Goal: Information Seeking & Learning: Stay updated

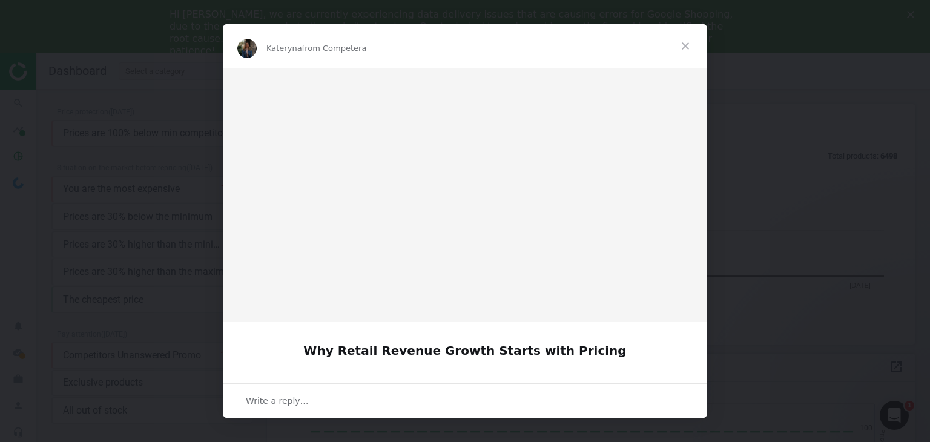
scroll to position [259, 658]
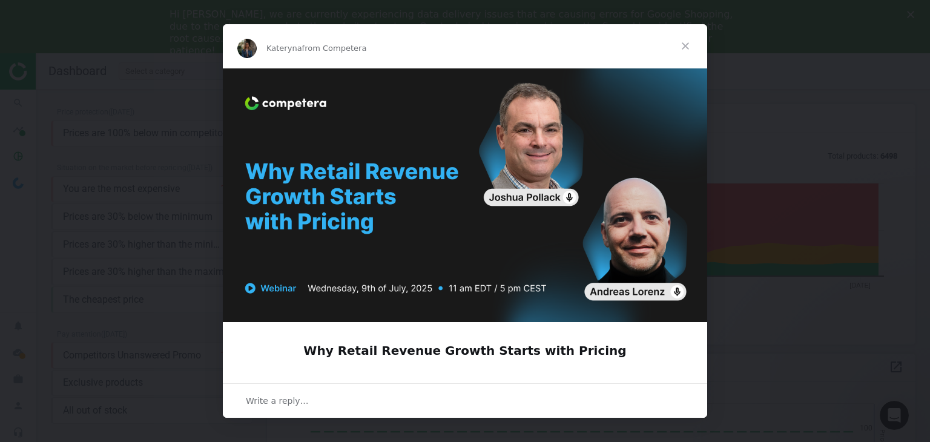
click at [679, 47] on span "Close" at bounding box center [686, 46] width 44 height 44
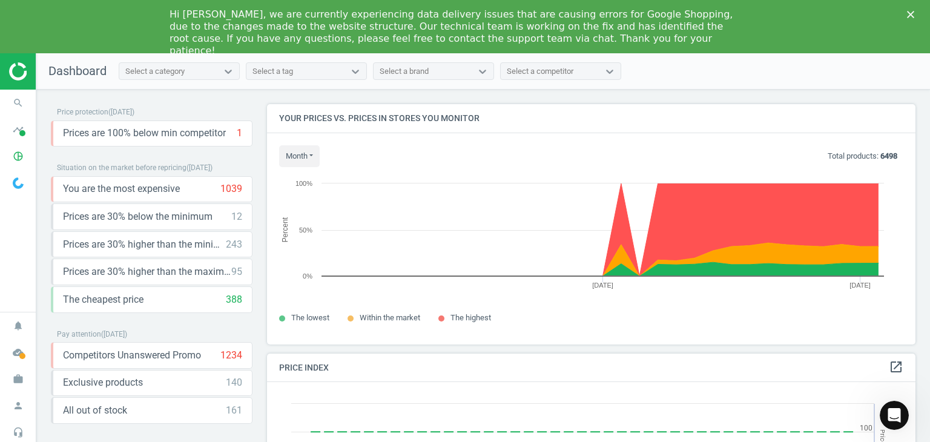
click at [417, 71] on div "Select a brand" at bounding box center [404, 71] width 49 height 11
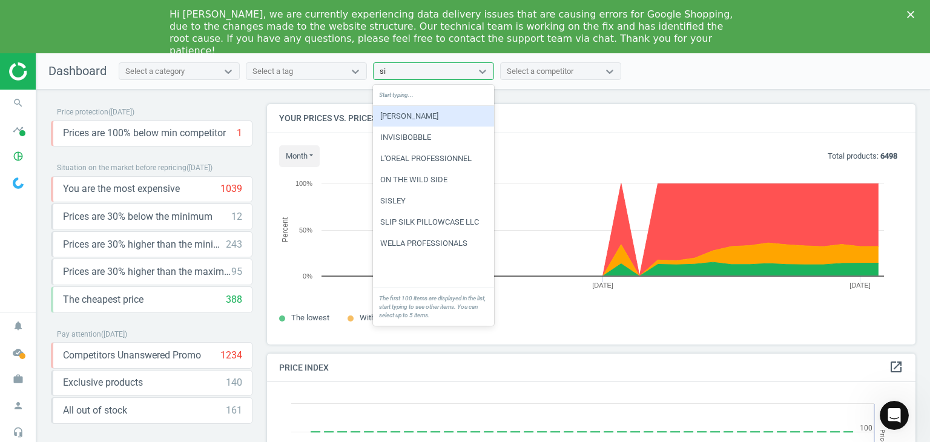
type input "sisl"
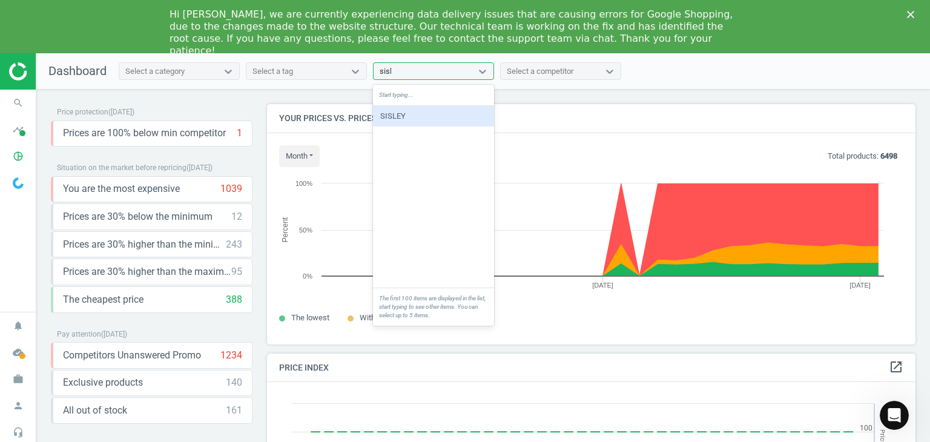
click at [426, 110] on div "SISLEY" at bounding box center [433, 116] width 121 height 21
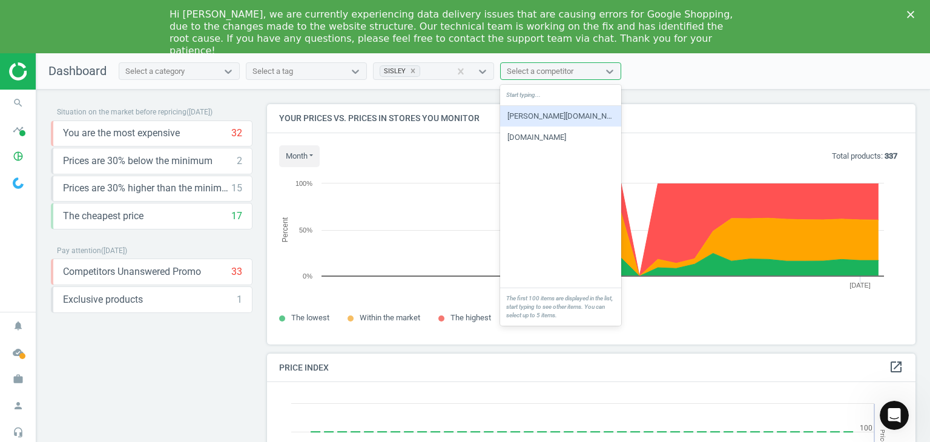
click at [570, 71] on div "Select a competitor" at bounding box center [540, 71] width 67 height 11
click at [22, 133] on span at bounding box center [22, 133] width 6 height 6
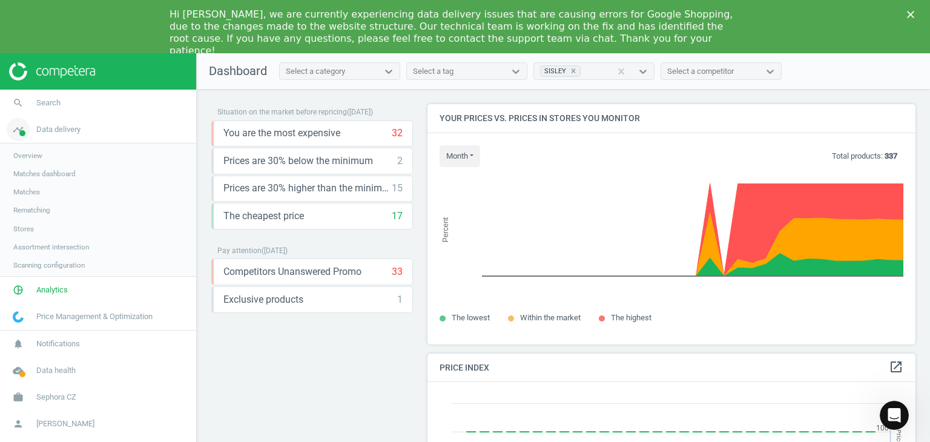
scroll to position [5, 6]
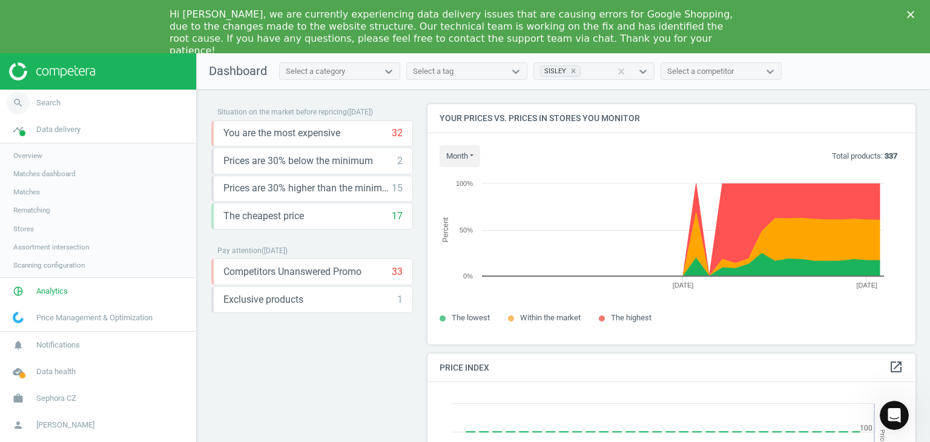
click at [43, 102] on span "Search" at bounding box center [48, 103] width 24 height 11
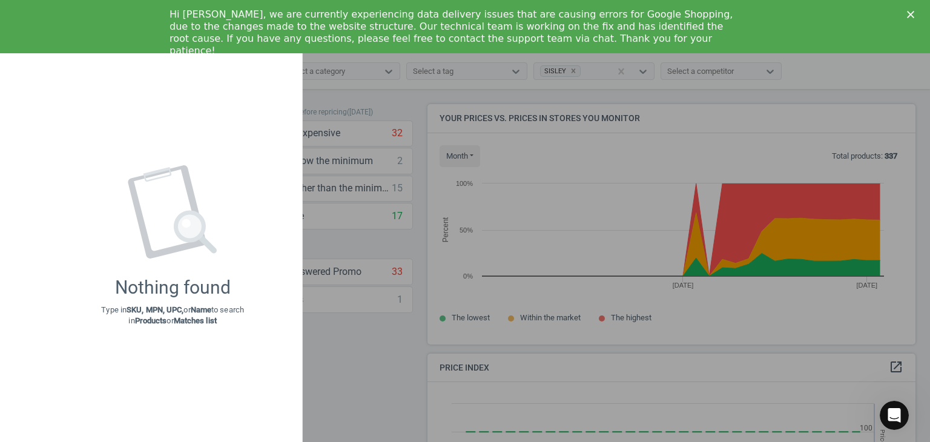
click at [43, 102] on div "Nothing found Type in SKU, MPN, UPC, or Name to search in Products or Matches l…" at bounding box center [172, 246] width 259 height 368
click at [316, 111] on div at bounding box center [465, 221] width 930 height 442
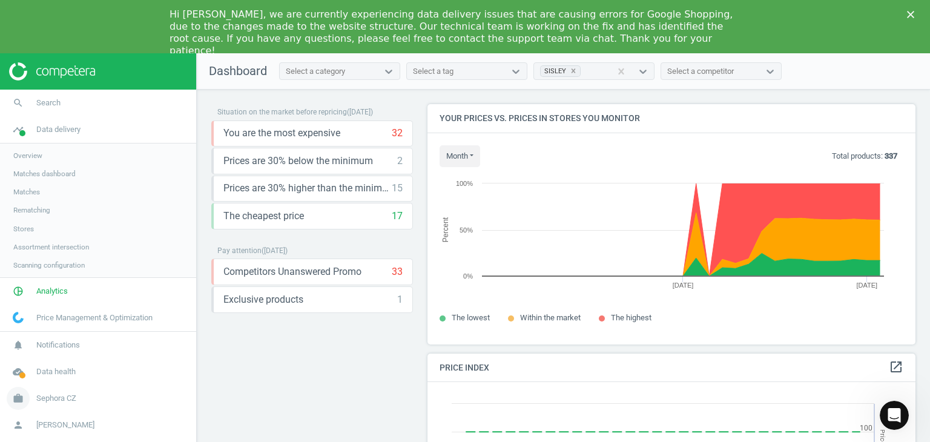
click at [69, 400] on span "Sephora CZ" at bounding box center [56, 398] width 40 height 11
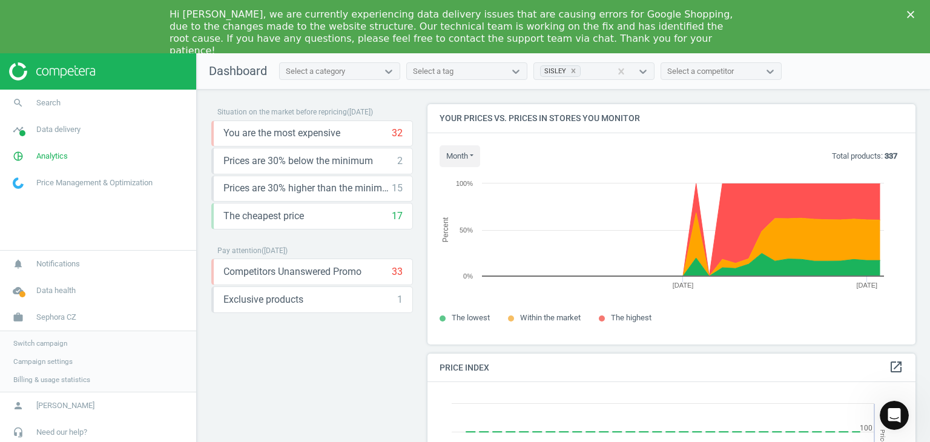
click at [54, 349] on link "Switch campaign" at bounding box center [98, 343] width 196 height 18
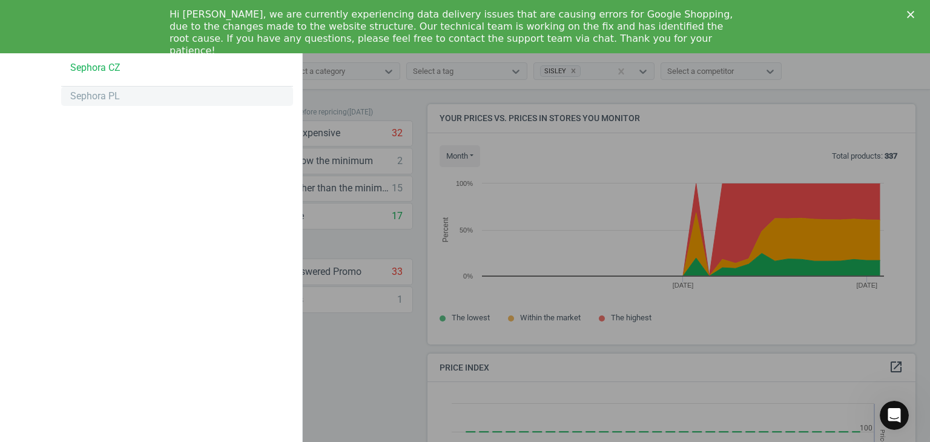
click at [116, 99] on div "Sephora PL" at bounding box center [95, 96] width 50 height 13
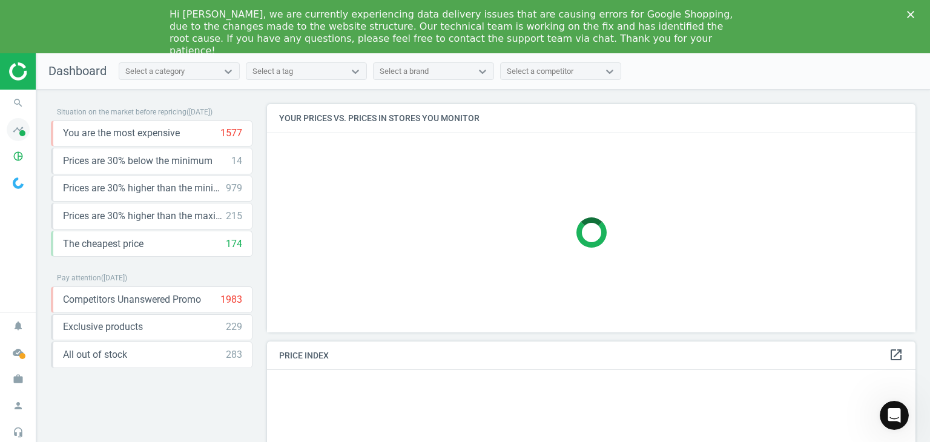
click at [16, 136] on icon "timeline" at bounding box center [18, 129] width 23 height 23
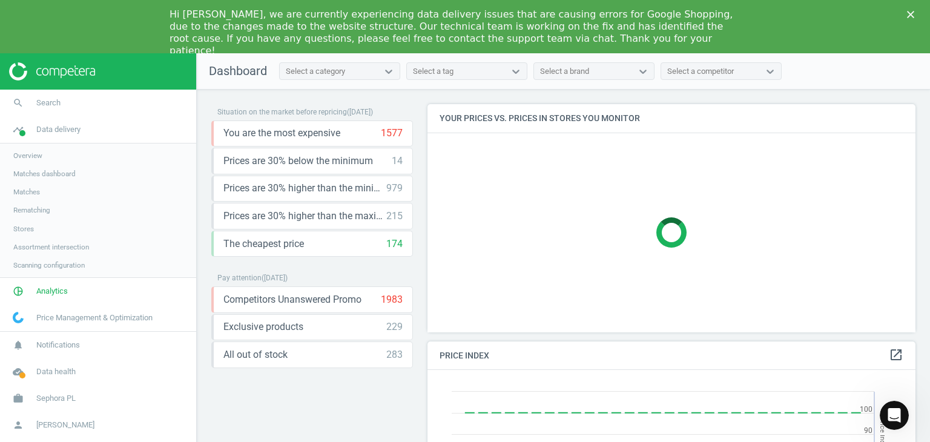
scroll to position [259, 498]
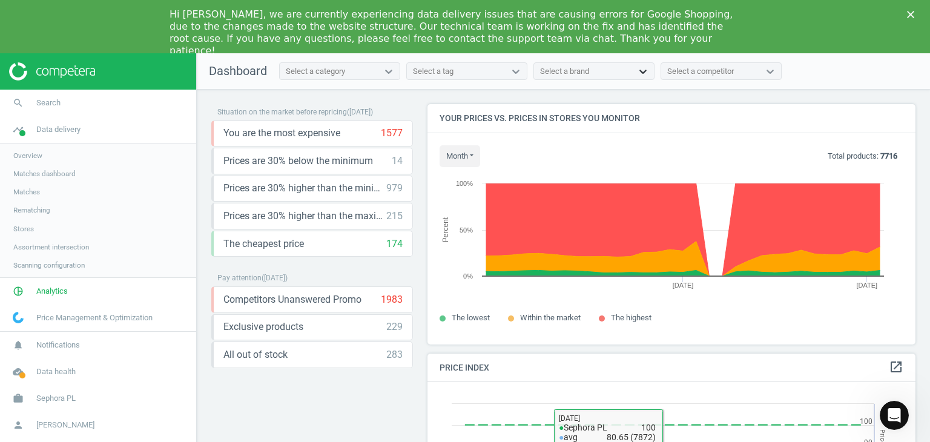
click at [640, 71] on icon at bounding box center [643, 71] width 12 height 12
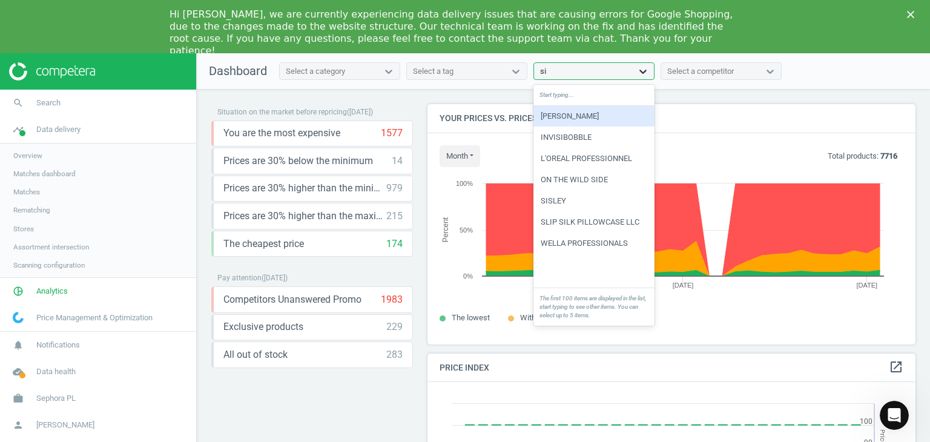
type input "sisl"
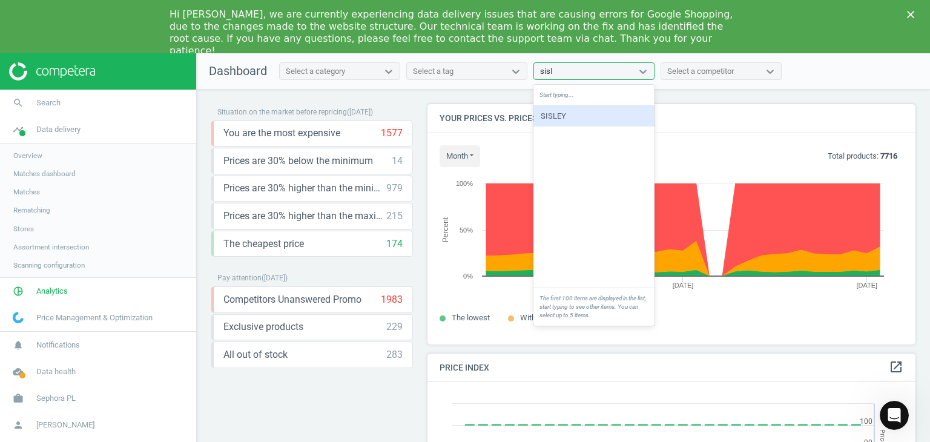
click at [589, 117] on div "SISLEY" at bounding box center [594, 116] width 121 height 21
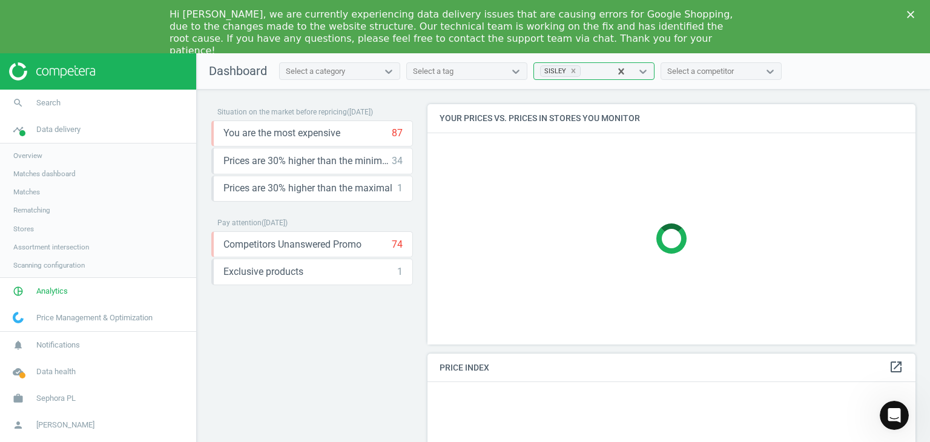
click at [724, 76] on div "Select a competitor" at bounding box center [710, 72] width 98 height 16
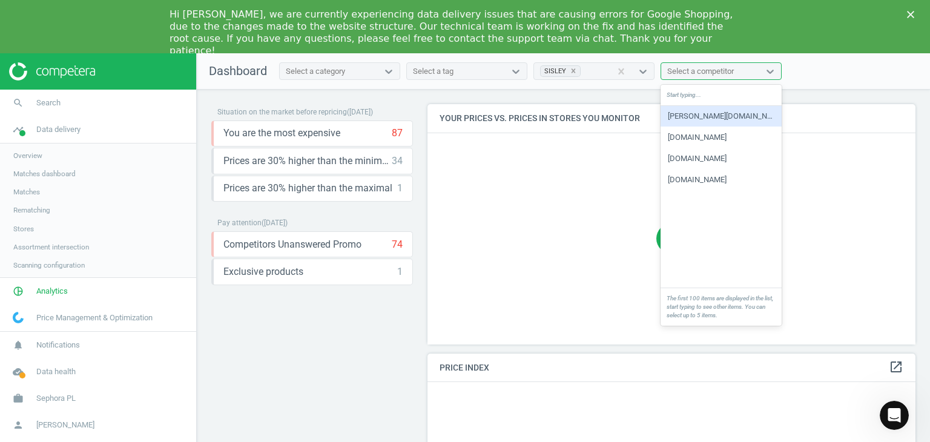
click at [724, 76] on div "Select a competitor" at bounding box center [710, 72] width 98 height 16
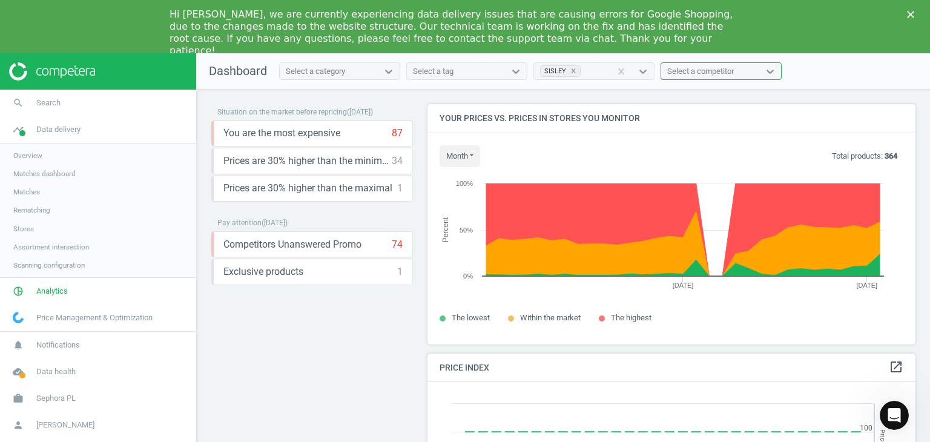
click at [752, 71] on div "Select a competitor" at bounding box center [710, 72] width 98 height 16
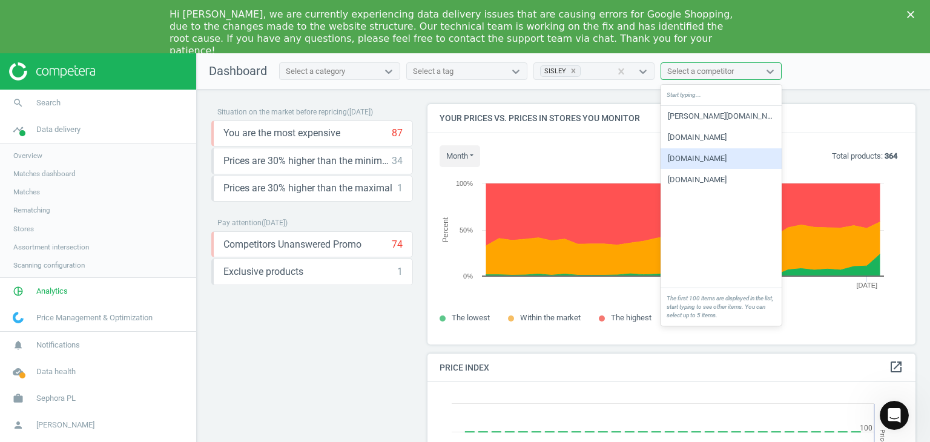
click at [707, 167] on div "[DOMAIN_NAME]" at bounding box center [721, 158] width 121 height 21
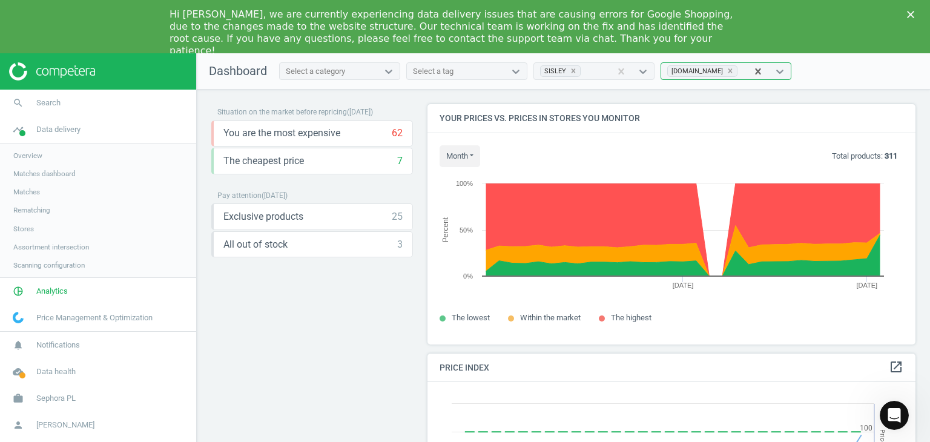
click at [383, 81] on nav "Dashboard Select a category Select a tag SISLEY option [DOMAIN_NAME], selected.…" at bounding box center [563, 71] width 733 height 36
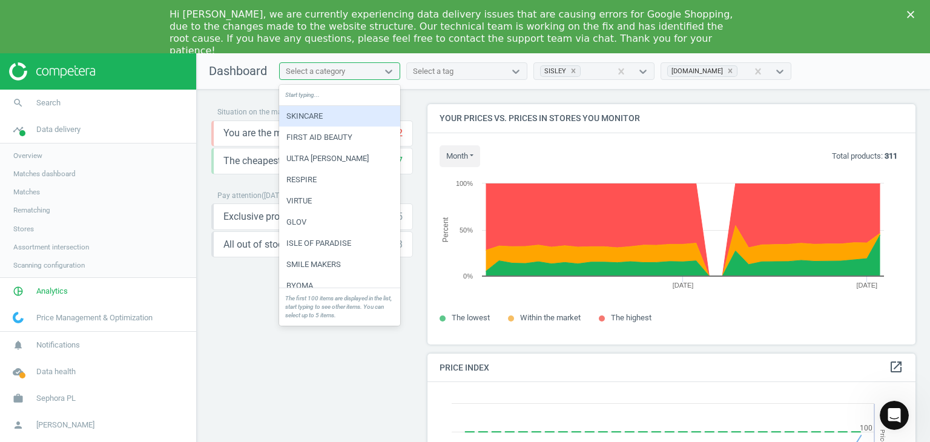
click at [376, 74] on div "Select a category" at bounding box center [329, 72] width 98 height 16
click at [332, 101] on div "Start typing..." at bounding box center [339, 95] width 121 height 21
type input "make up"
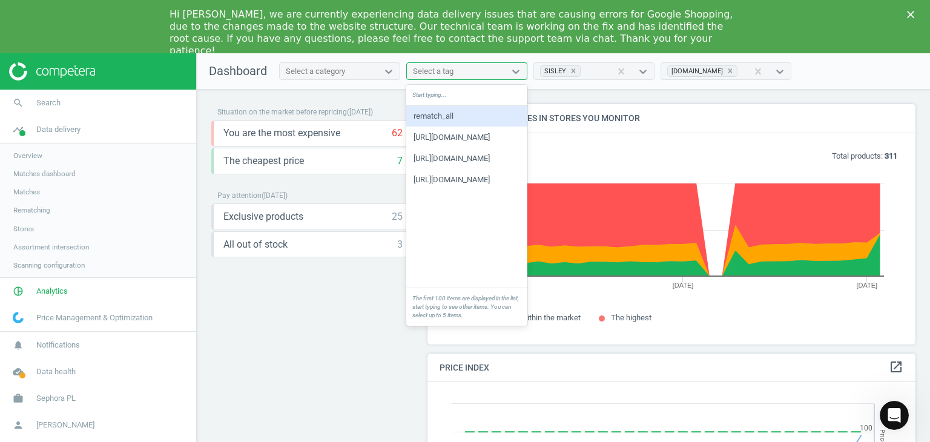
click at [496, 68] on div "Select a tag" at bounding box center [456, 72] width 98 height 16
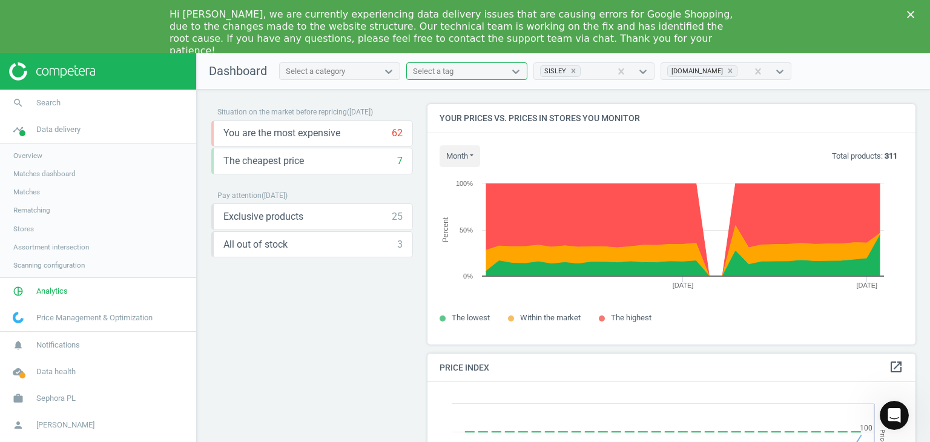
click at [496, 68] on div "Select a tag" at bounding box center [456, 72] width 98 height 16
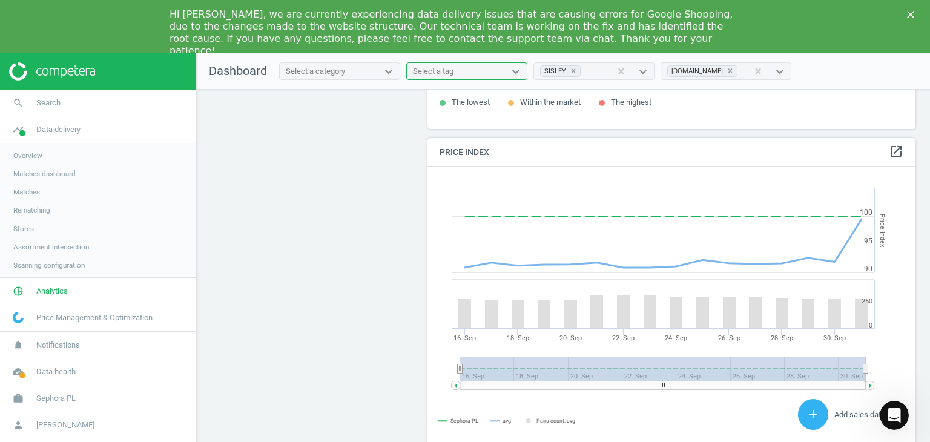
scroll to position [256, 0]
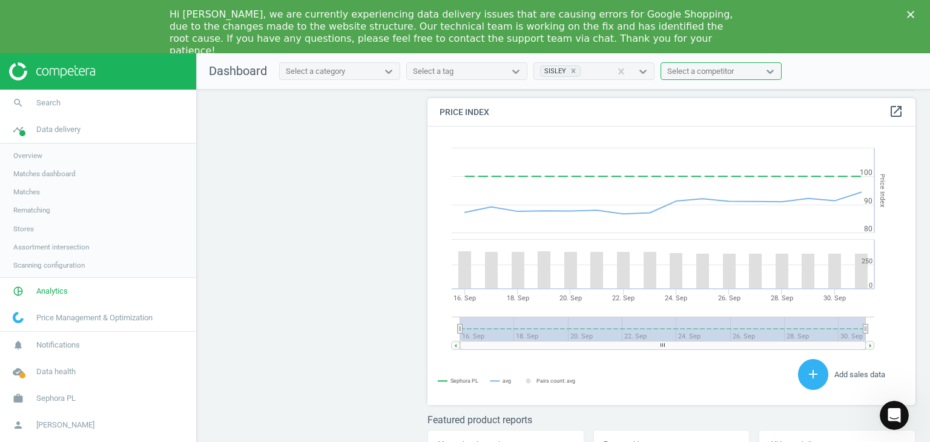
click at [36, 160] on link "Overview" at bounding box center [98, 156] width 196 height 18
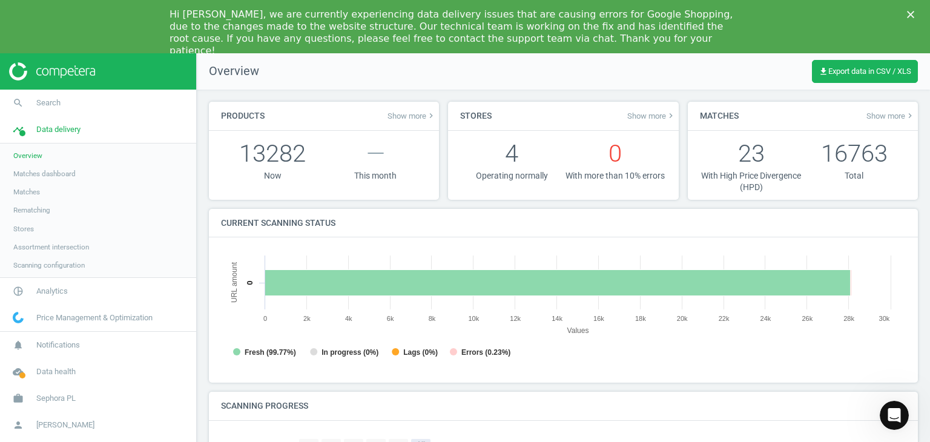
click at [47, 173] on span "Matches dashboard" at bounding box center [44, 174] width 62 height 10
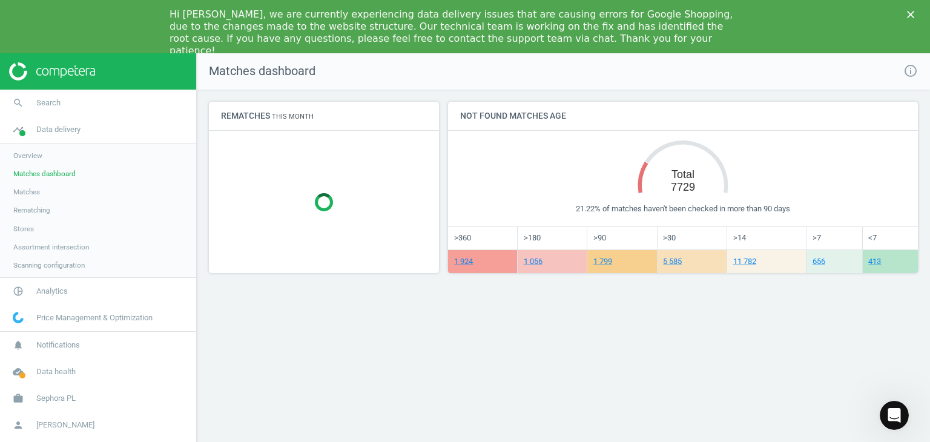
click at [36, 188] on span "Matches" at bounding box center [26, 192] width 27 height 10
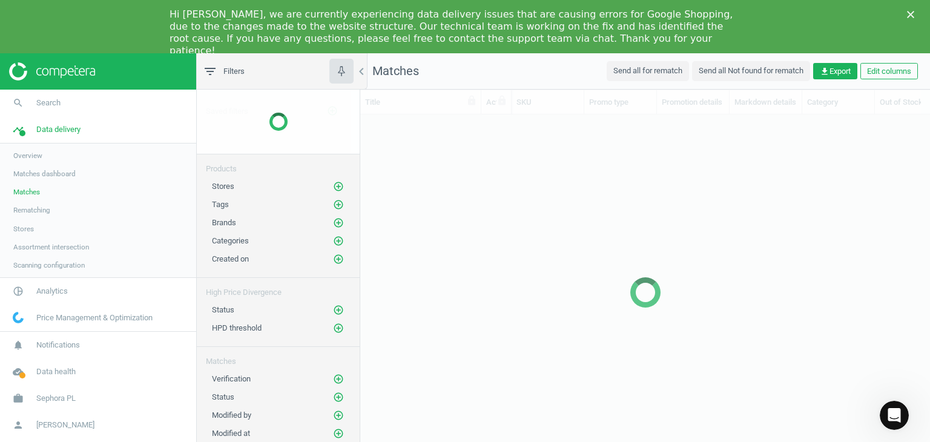
scroll to position [340, 561]
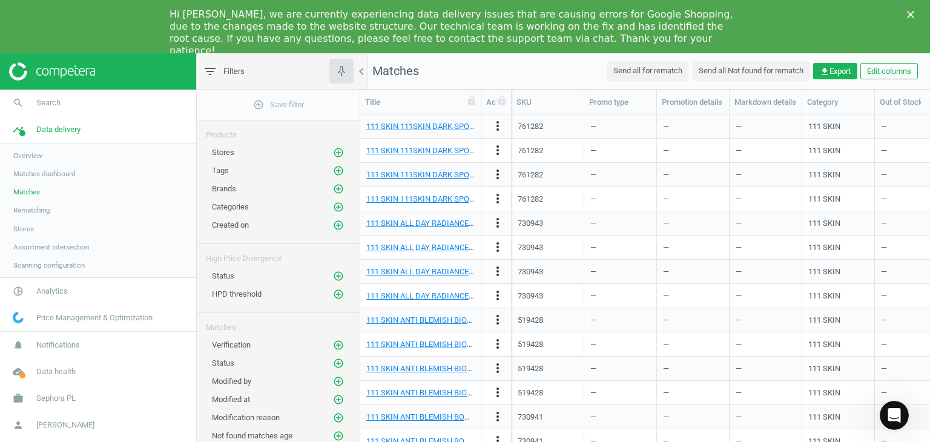
click at [46, 211] on span "Rematching" at bounding box center [31, 210] width 37 height 10
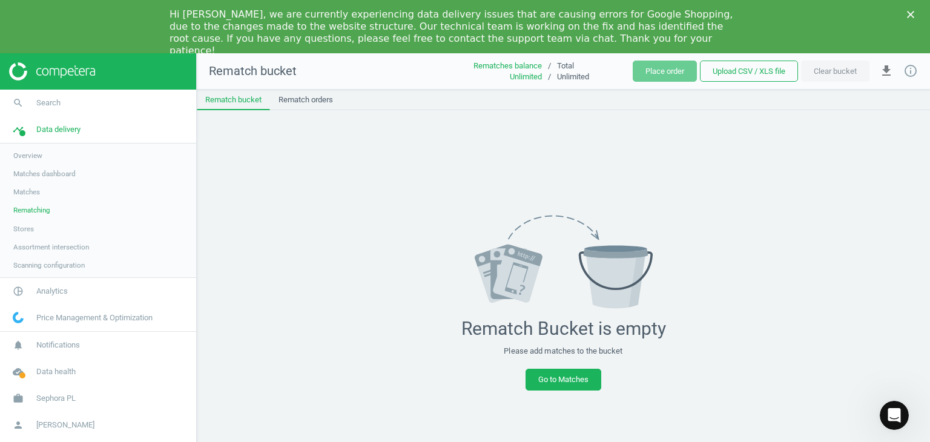
click at [39, 226] on link "Stores" at bounding box center [98, 229] width 196 height 18
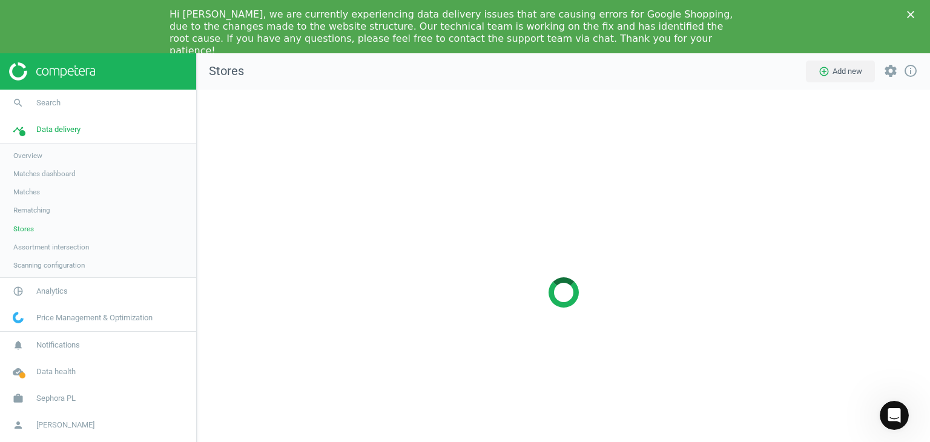
scroll to position [424, 752]
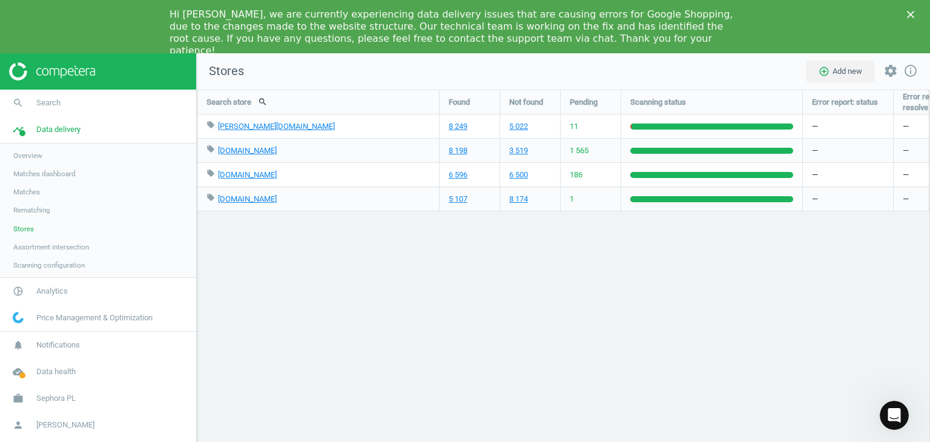
click at [90, 253] on link "Assortment intersection" at bounding box center [98, 247] width 196 height 18
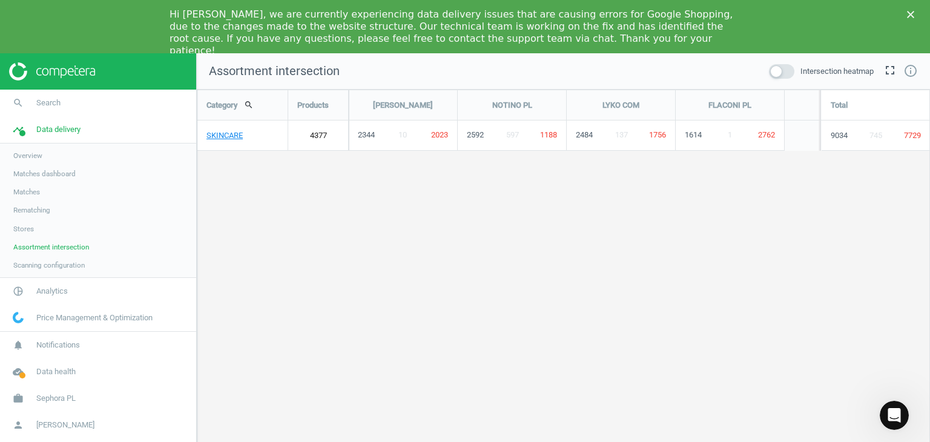
scroll to position [425, 752]
click at [94, 265] on link "Scanning configuration" at bounding box center [98, 265] width 196 height 18
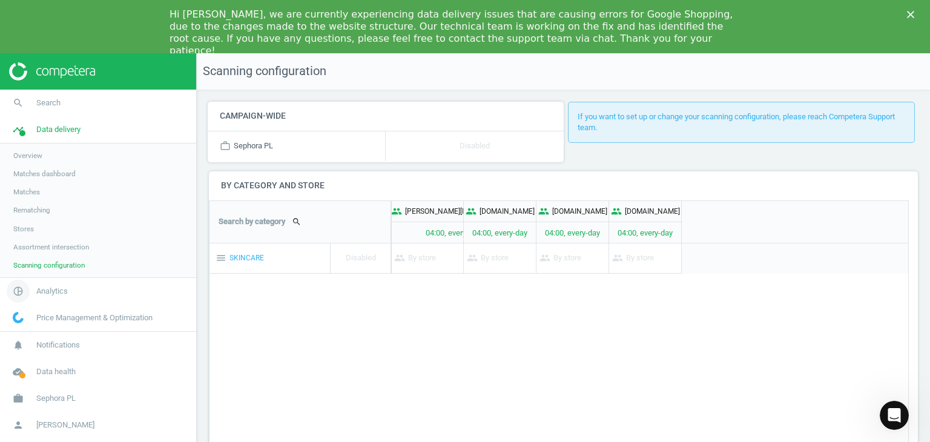
click at [93, 296] on link "pie_chart_outlined Analytics" at bounding box center [98, 291] width 196 height 27
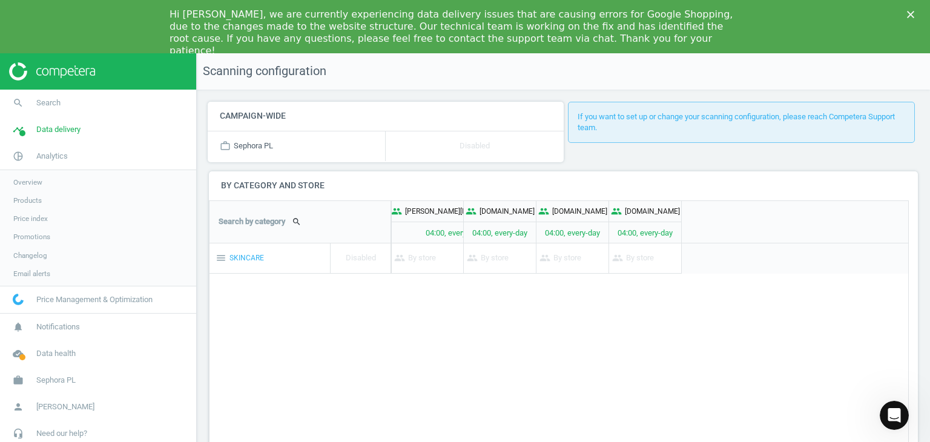
click at [50, 188] on link "Overview" at bounding box center [98, 182] width 196 height 18
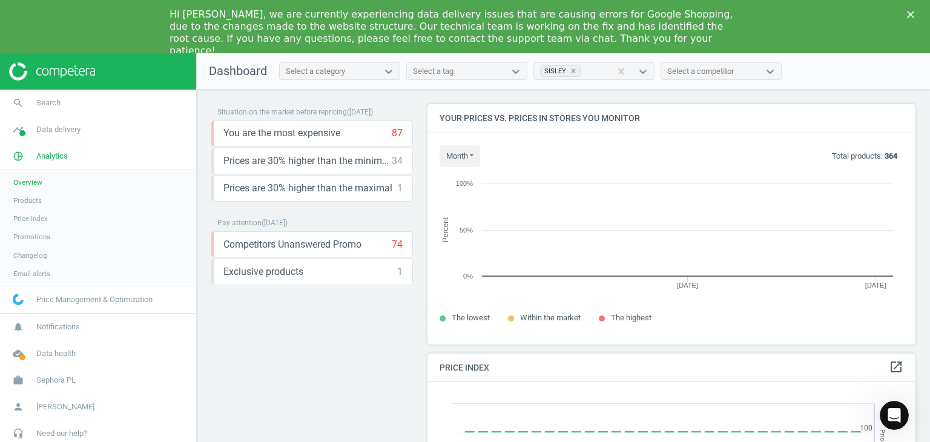
scroll to position [297, 498]
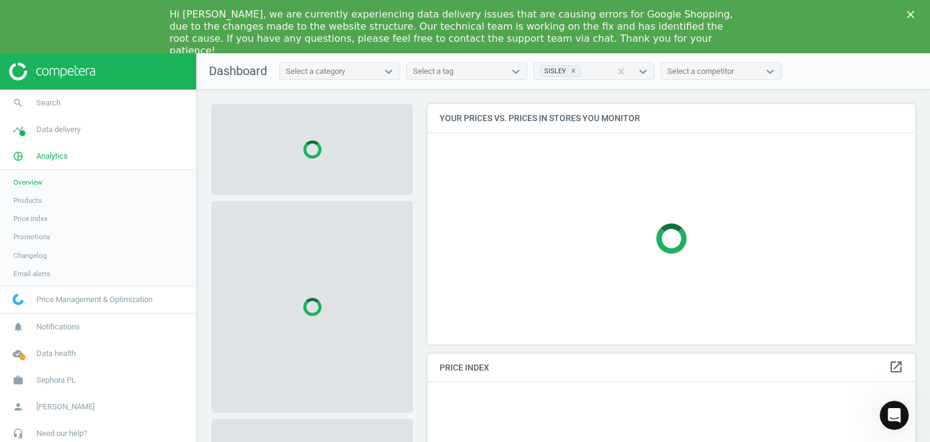
click at [50, 216] on link "Price index" at bounding box center [98, 219] width 196 height 18
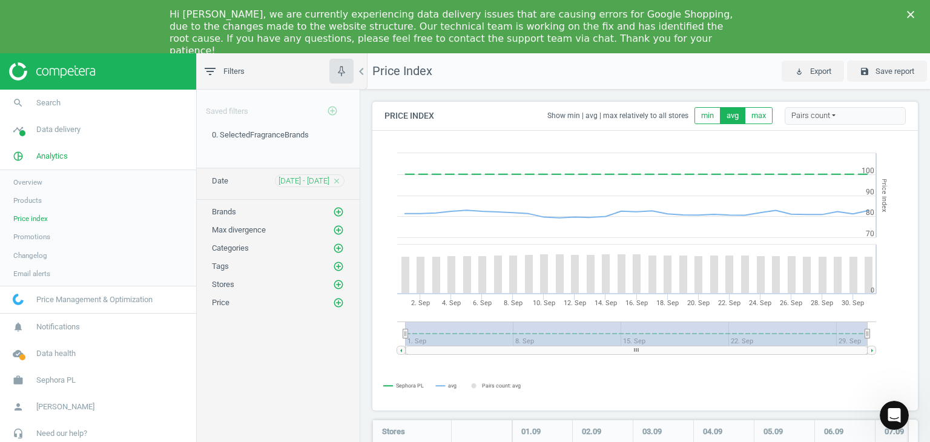
scroll to position [6, 6]
click at [342, 207] on icon "add_circle_outline" at bounding box center [338, 212] width 11 height 11
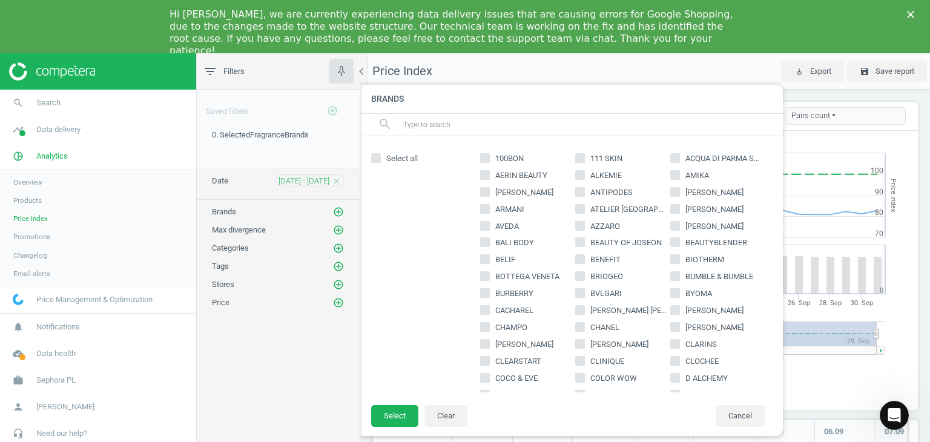
click at [469, 123] on input "text" at bounding box center [588, 124] width 372 height 19
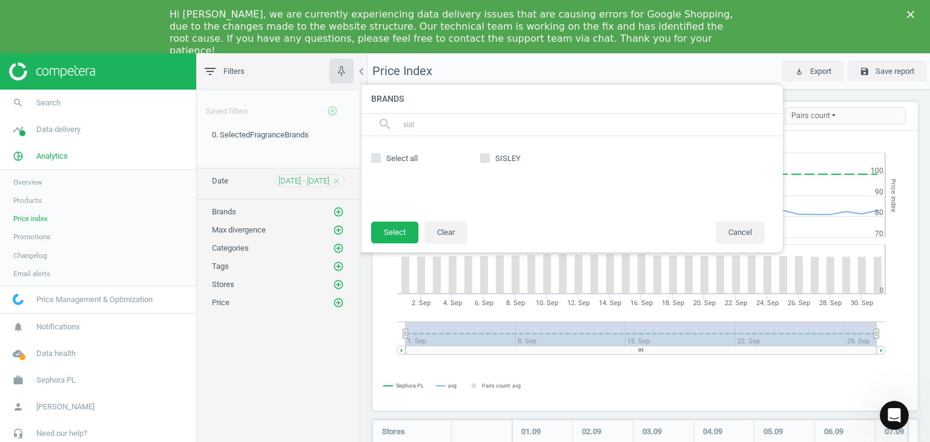
type input "sisl"
click at [487, 154] on input "SISLEY" at bounding box center [485, 158] width 8 height 8
checkbox input "true"
click at [405, 231] on button "Select" at bounding box center [394, 233] width 47 height 22
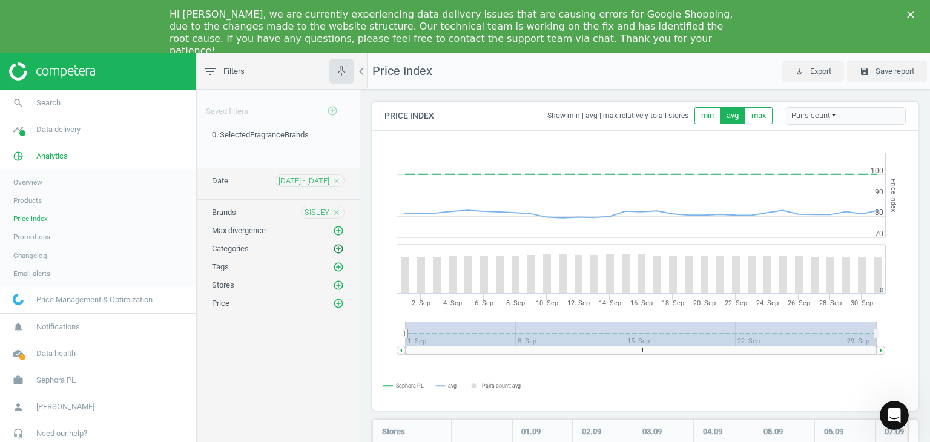
click at [338, 247] on icon "add_circle_outline" at bounding box center [338, 248] width 11 height 11
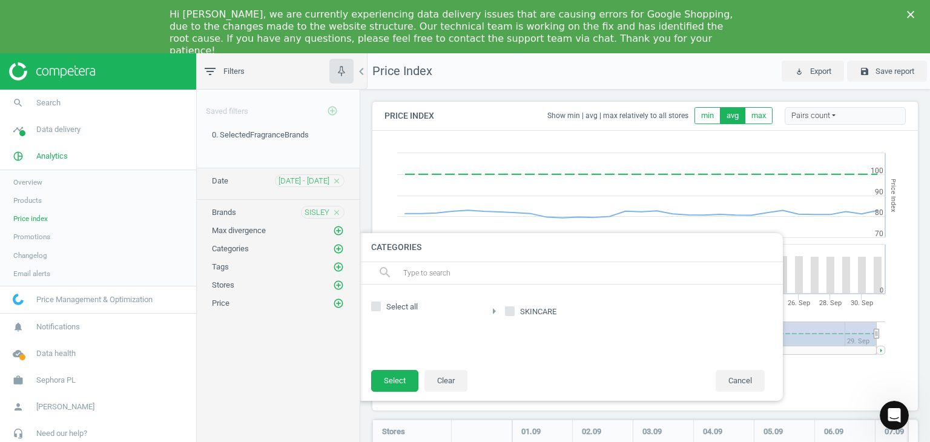
click at [497, 312] on icon "arrow_right" at bounding box center [494, 311] width 15 height 15
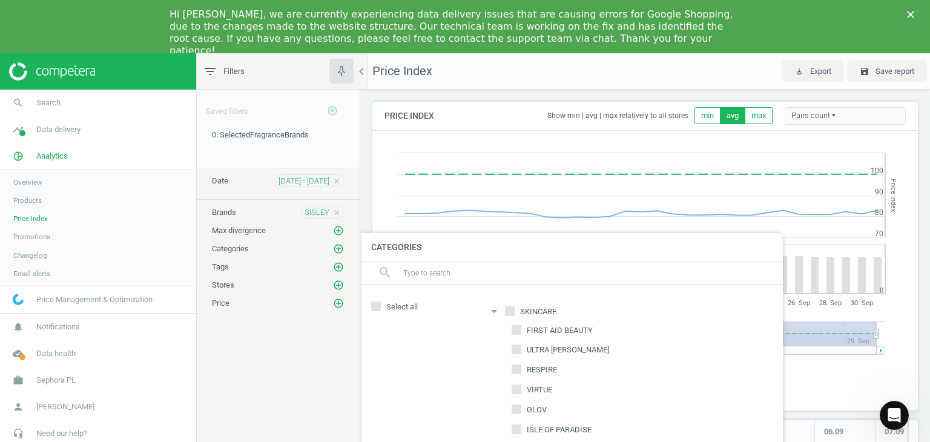
click at [497, 312] on icon "arrow_drop_down" at bounding box center [494, 311] width 15 height 15
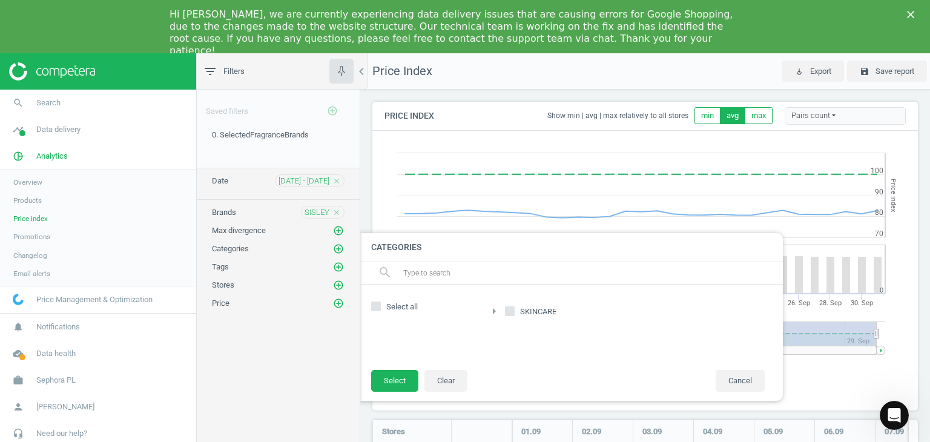
click at [518, 313] on span "SKINCARE" at bounding box center [538, 311] width 41 height 11
click at [514, 313] on input "SKINCARE" at bounding box center [510, 311] width 8 height 8
checkbox input "true"
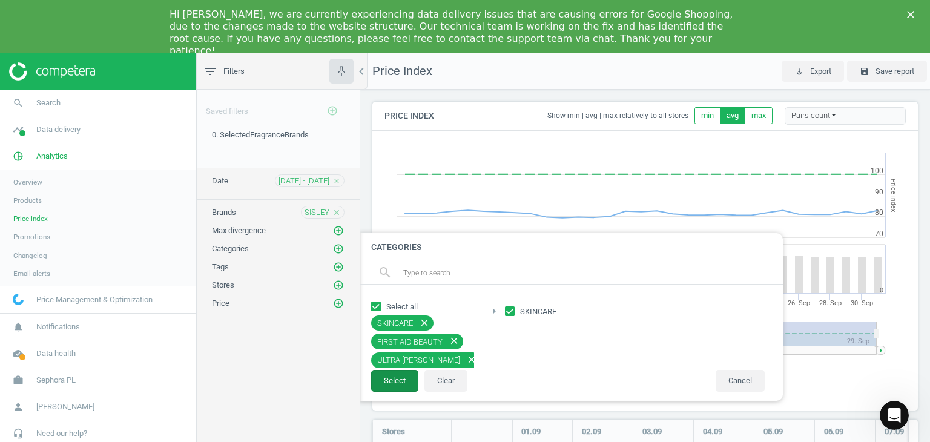
click at [408, 383] on button "Select" at bounding box center [394, 381] width 47 height 22
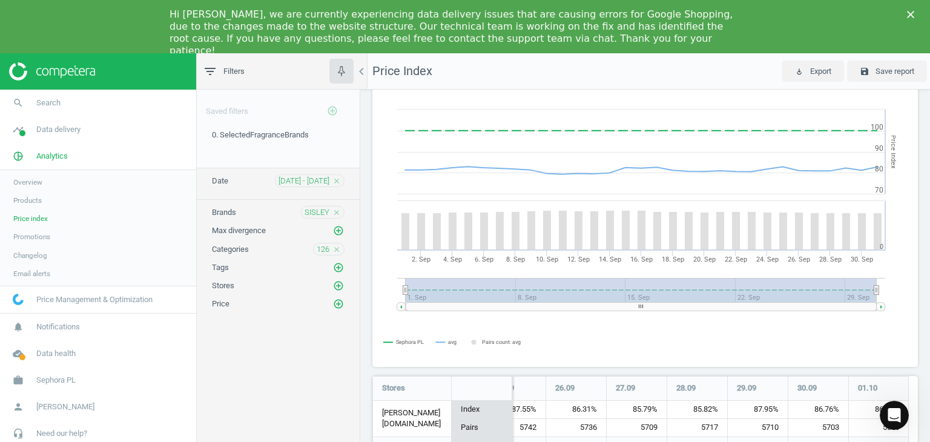
scroll to position [0, 0]
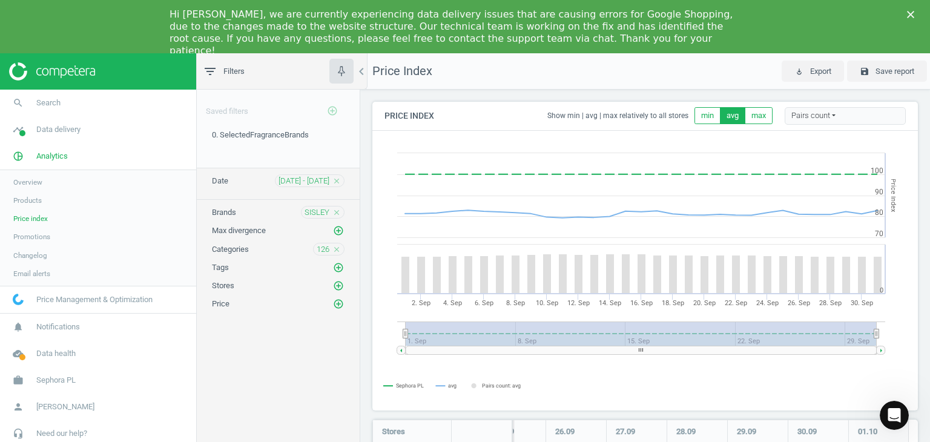
click at [821, 116] on div "Pairs count" at bounding box center [845, 116] width 121 height 18
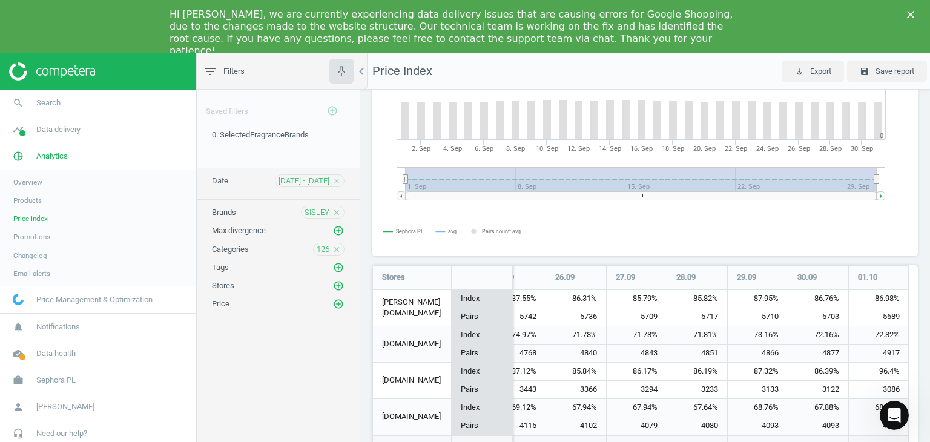
click at [338, 251] on icon "close" at bounding box center [337, 249] width 8 height 8
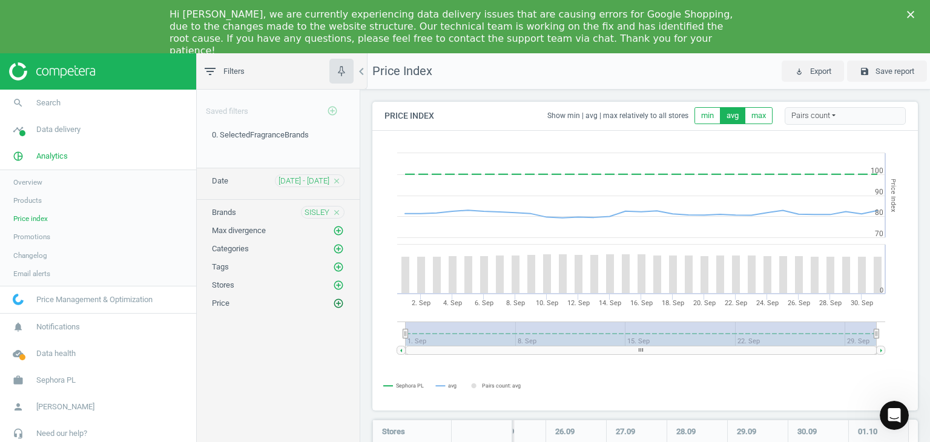
click at [340, 303] on icon "add_circle_outline" at bounding box center [338, 303] width 11 height 11
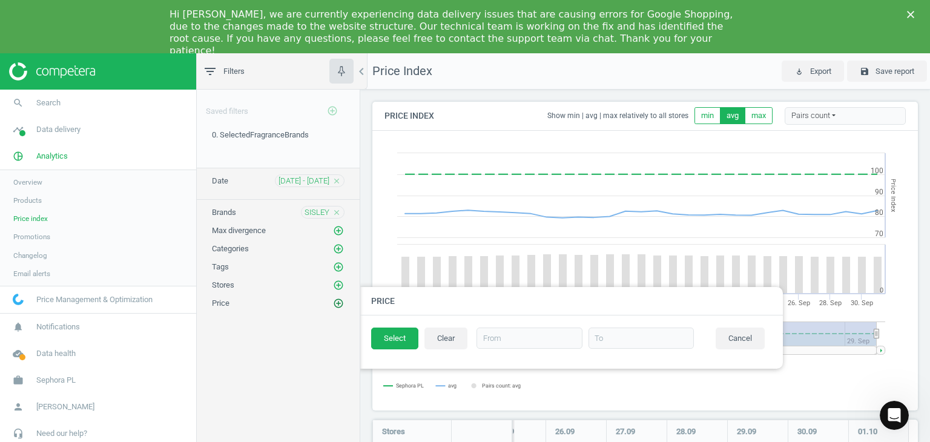
click at [339, 302] on icon "add_circle_outline" at bounding box center [338, 303] width 11 height 11
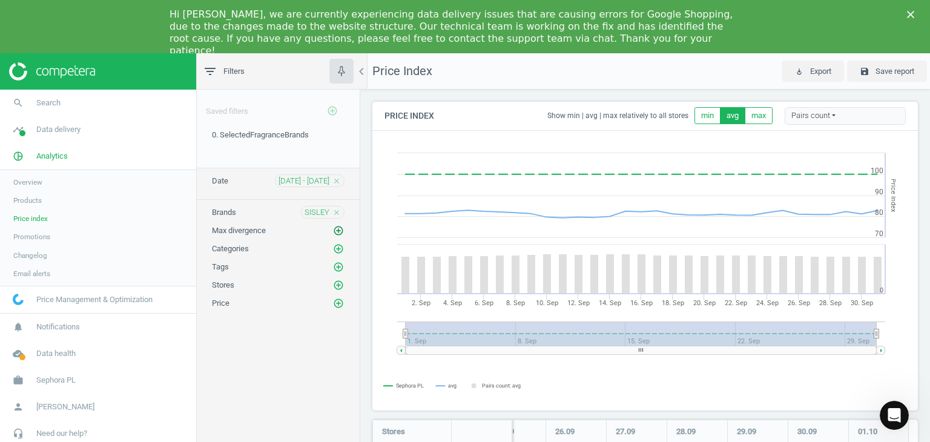
click at [336, 228] on icon "add_circle_outline" at bounding box center [338, 230] width 11 height 11
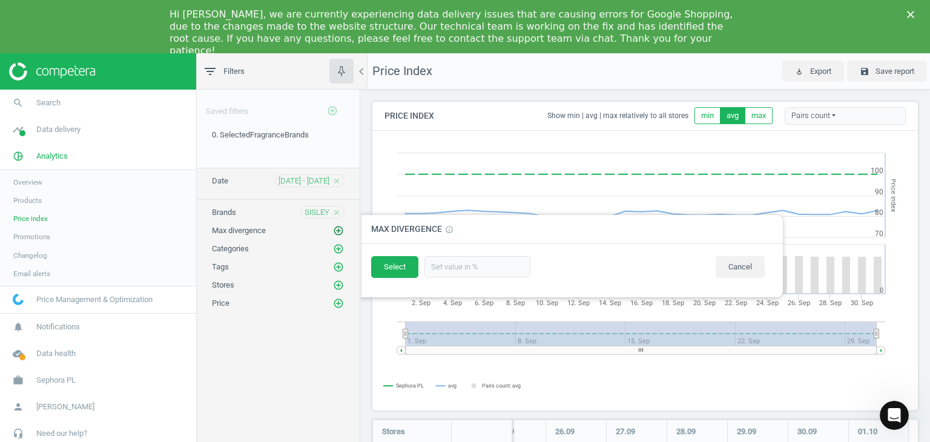
click at [338, 230] on icon "add_circle_outline" at bounding box center [338, 230] width 11 height 11
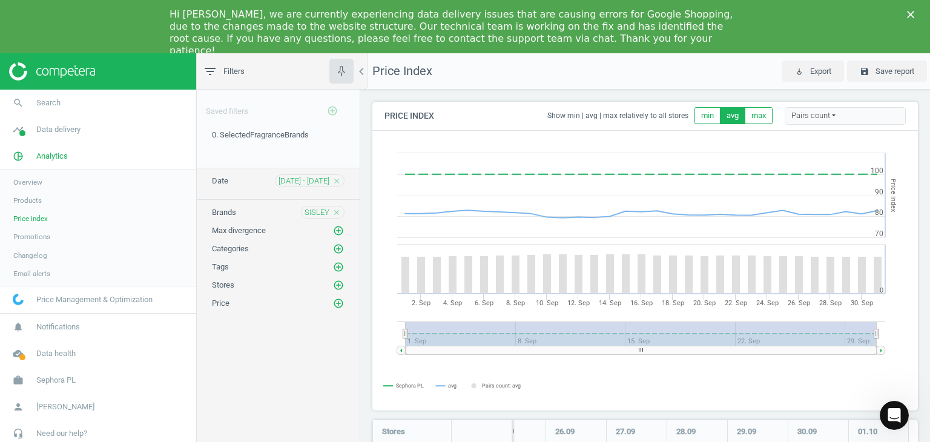
scroll to position [0, 0]
click at [208, 63] on div "filter_list Filters" at bounding box center [278, 71] width 163 height 36
click at [210, 69] on icon "filter_list" at bounding box center [210, 71] width 15 height 15
click at [211, 74] on icon "filter_list" at bounding box center [210, 71] width 15 height 15
click at [360, 74] on icon "chevron_left" at bounding box center [361, 71] width 15 height 15
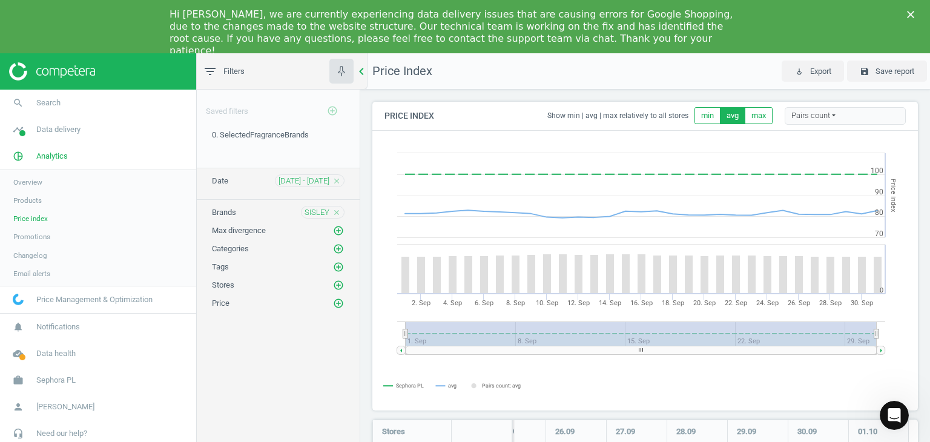
scroll to position [228, 715]
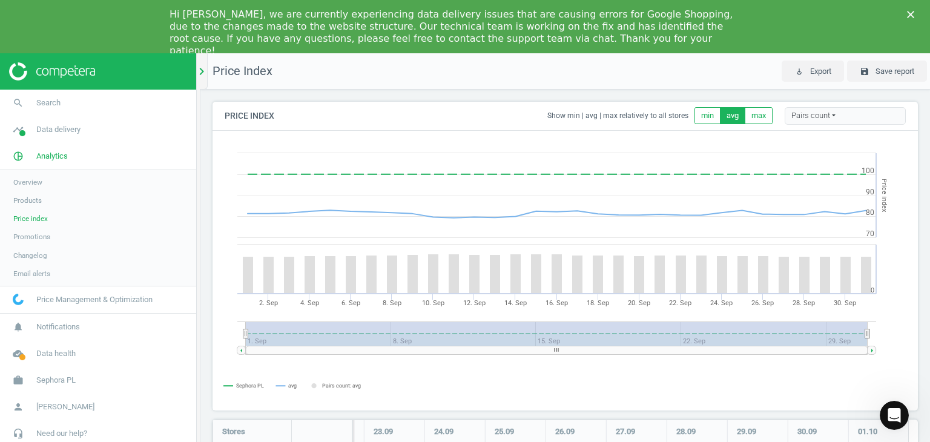
click at [208, 74] on icon "chevron_right" at bounding box center [201, 71] width 15 height 15
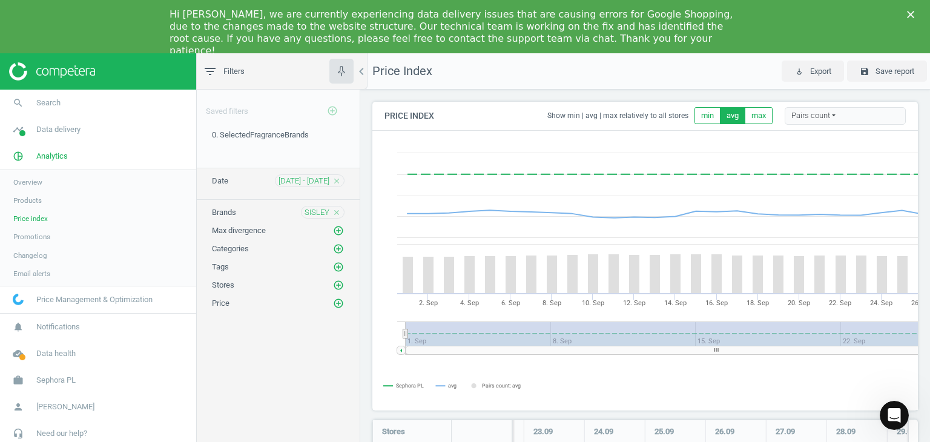
scroll to position [228, 555]
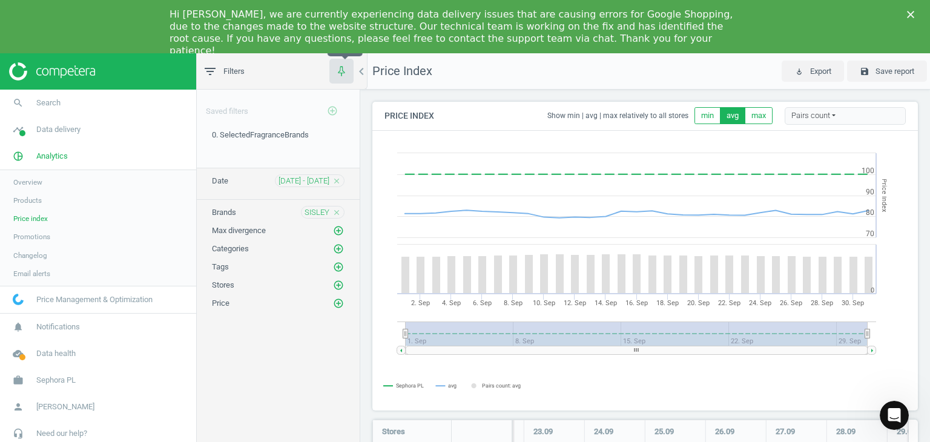
click at [346, 73] on icon "button" at bounding box center [341, 70] width 15 height 15
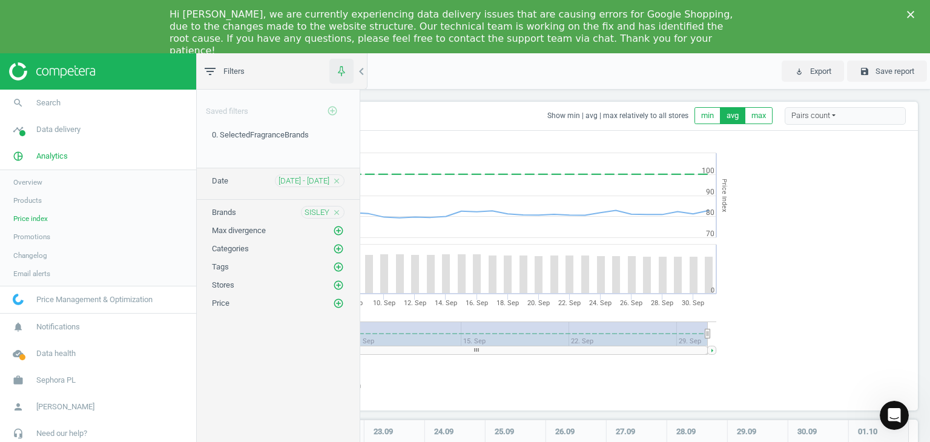
click at [346, 73] on icon "button" at bounding box center [341, 70] width 15 height 15
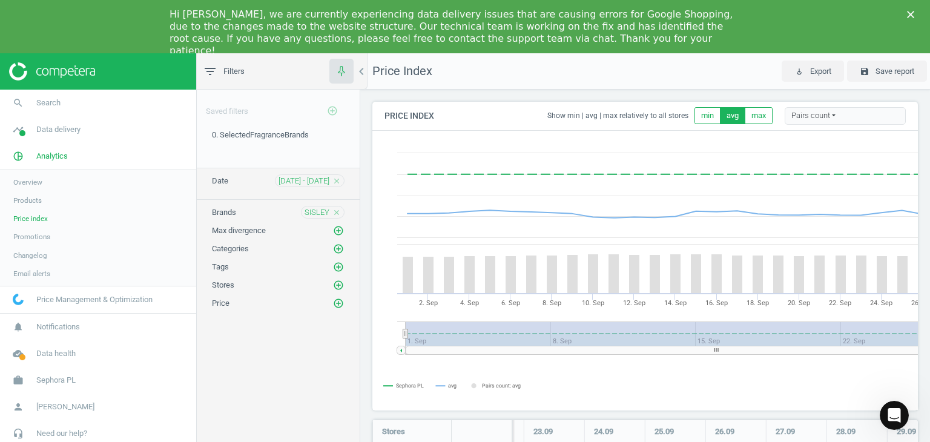
scroll to position [228, 555]
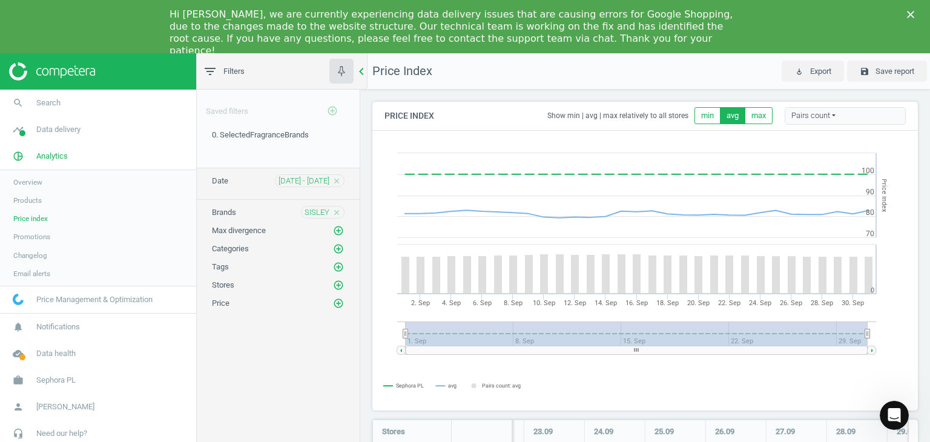
click at [359, 73] on icon "chevron_left" at bounding box center [361, 71] width 15 height 15
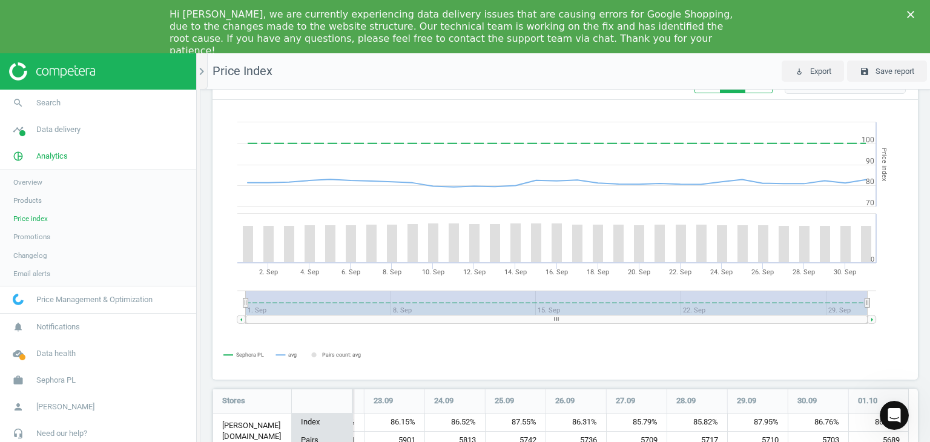
scroll to position [0, 0]
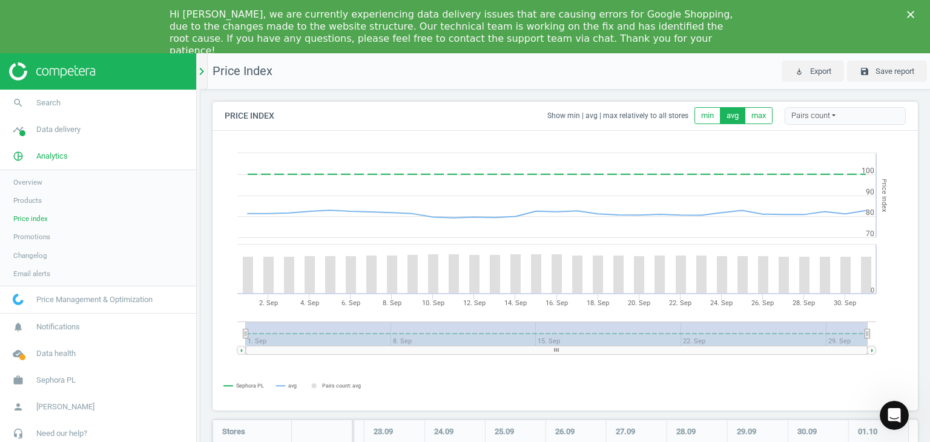
click at [201, 66] on icon "chevron_right" at bounding box center [201, 71] width 15 height 15
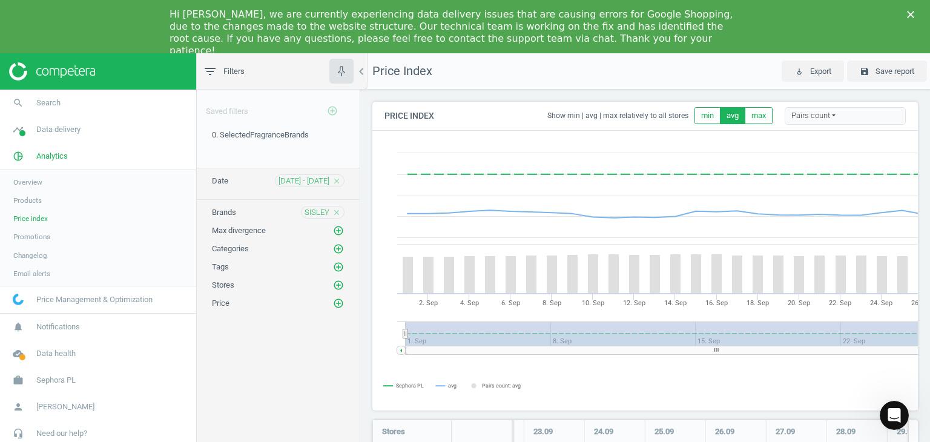
scroll to position [6, 6]
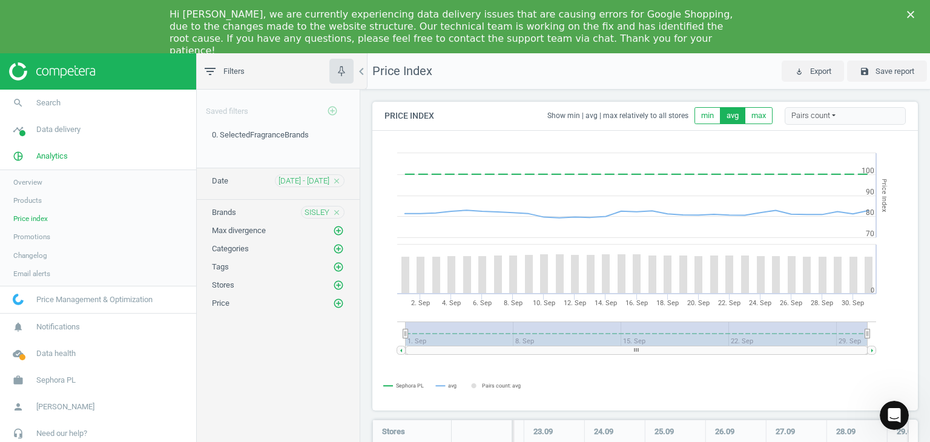
click at [36, 237] on span "Promotions" at bounding box center [31, 237] width 37 height 10
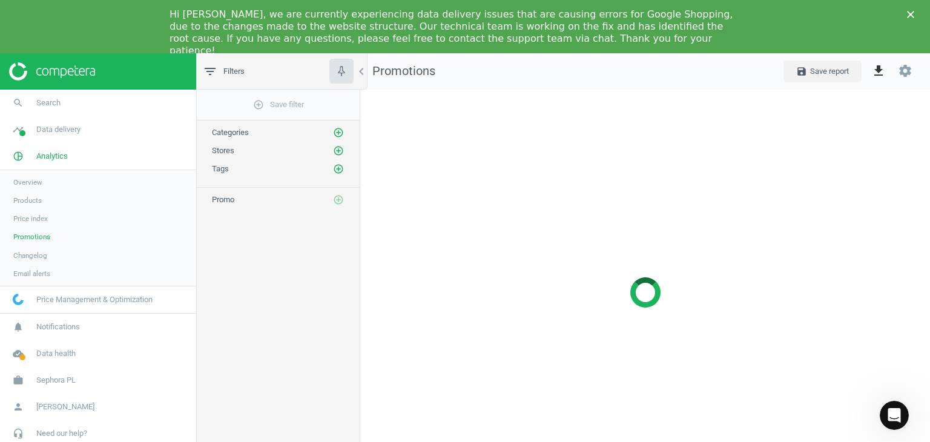
scroll to position [424, 589]
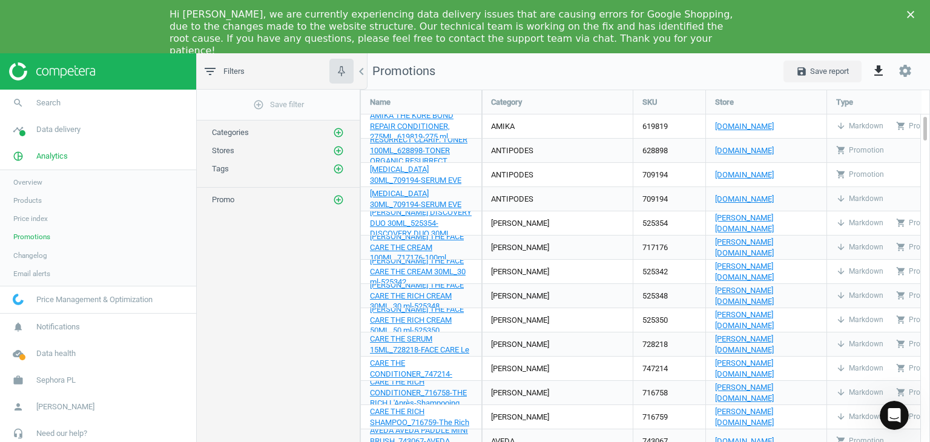
click at [25, 220] on span "Price index" at bounding box center [30, 219] width 35 height 10
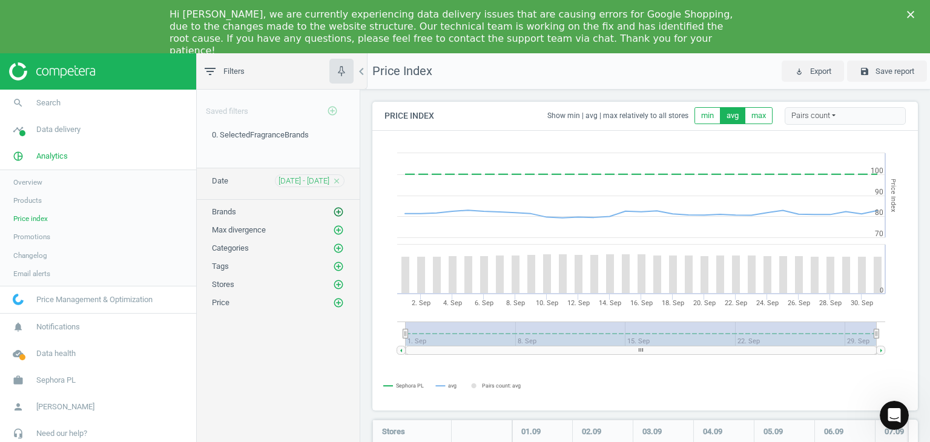
scroll to position [228, 555]
click at [339, 210] on icon "add_circle_outline" at bounding box center [338, 212] width 11 height 11
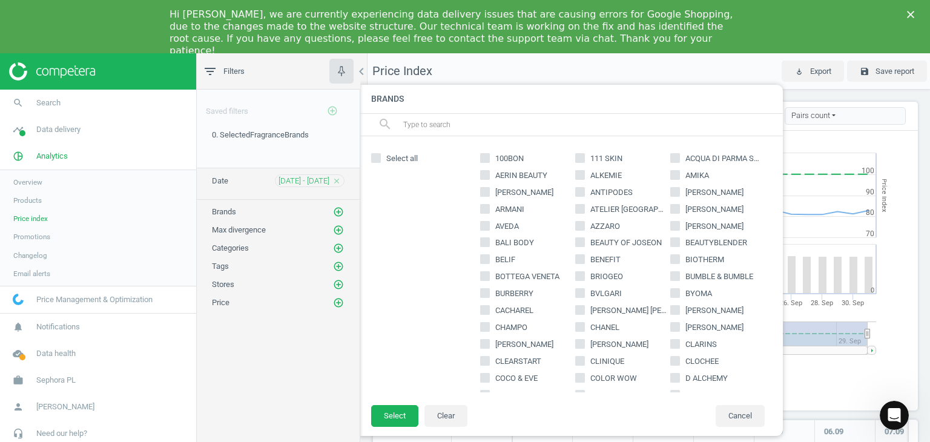
click at [474, 119] on input "text" at bounding box center [588, 124] width 372 height 19
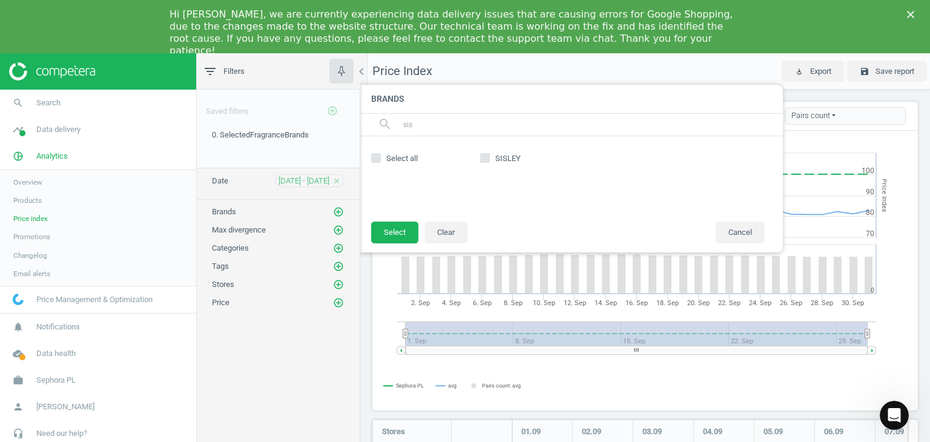
type input "sisl"
click at [497, 157] on span "SISLEY" at bounding box center [508, 158] width 30 height 11
click at [489, 157] on input "SISLEY" at bounding box center [485, 158] width 8 height 8
checkbox input "true"
click at [395, 233] on button "Select" at bounding box center [394, 233] width 47 height 22
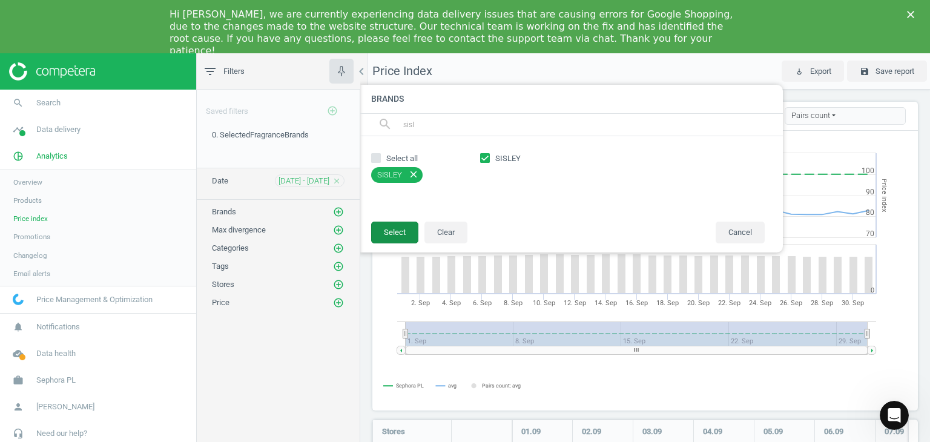
scroll to position [6, 6]
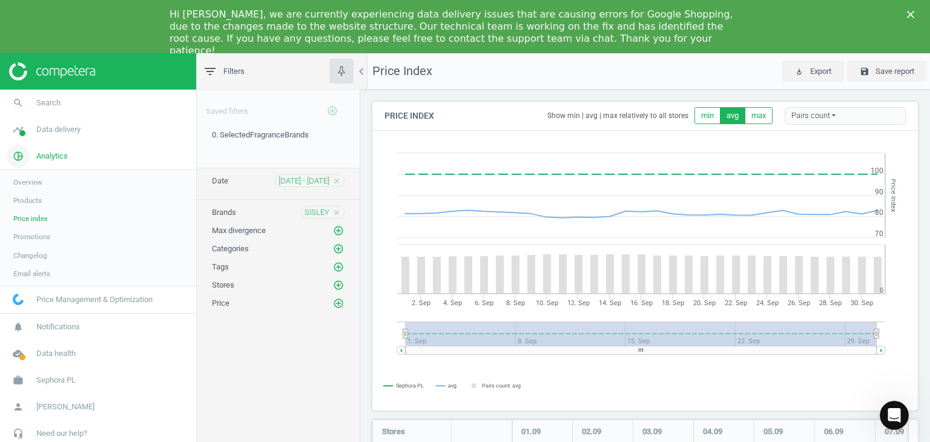
click at [56, 155] on span "Analytics" at bounding box center [51, 156] width 31 height 11
click at [62, 116] on link "timeline Data delivery" at bounding box center [98, 129] width 196 height 27
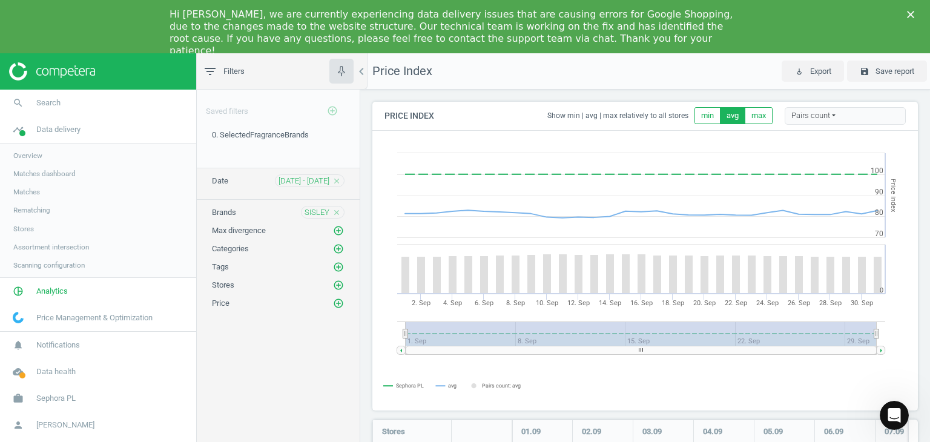
click at [36, 160] on span "Overview" at bounding box center [27, 156] width 29 height 10
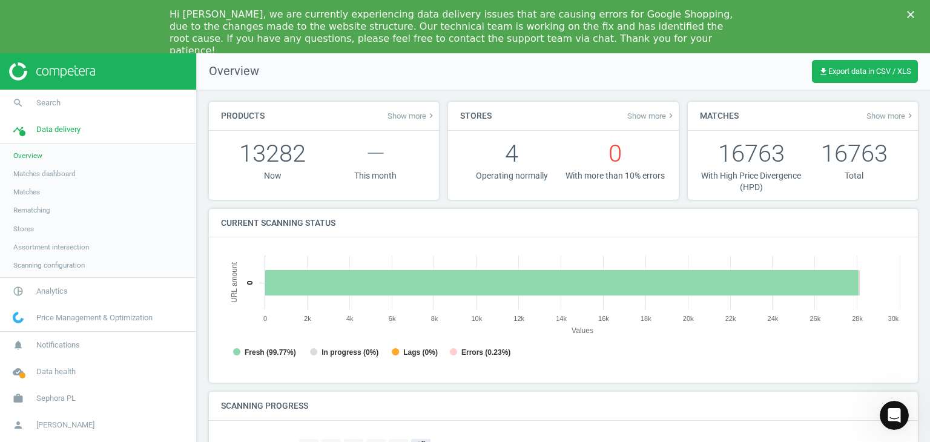
scroll to position [261, 694]
click at [88, 320] on span "Price Management & Optimization" at bounding box center [94, 318] width 116 height 11
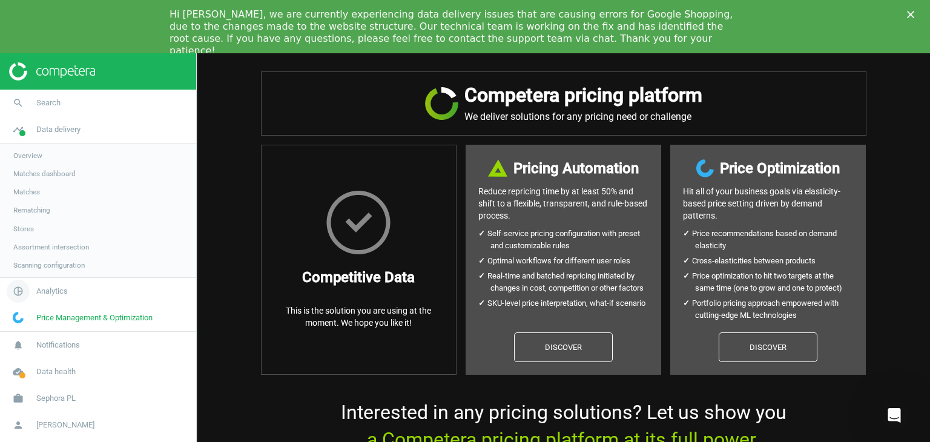
click at [48, 282] on link "pie_chart_outlined Analytics" at bounding box center [98, 291] width 196 height 27
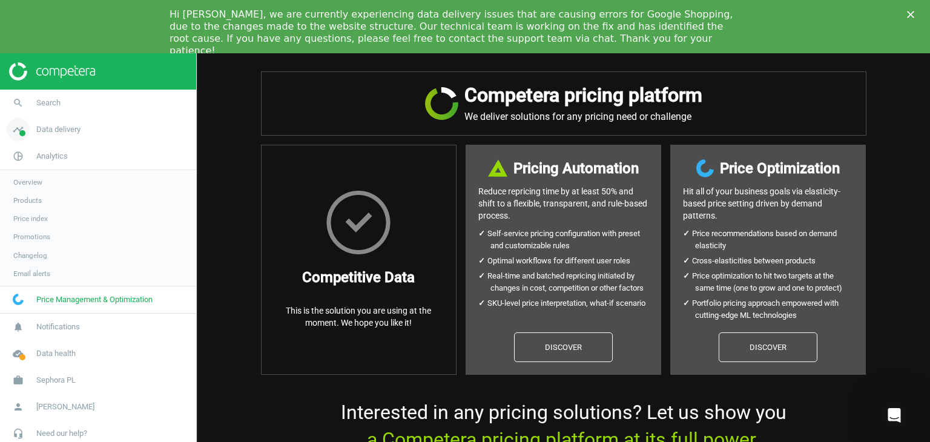
click at [61, 129] on span "Data delivery" at bounding box center [58, 129] width 44 height 11
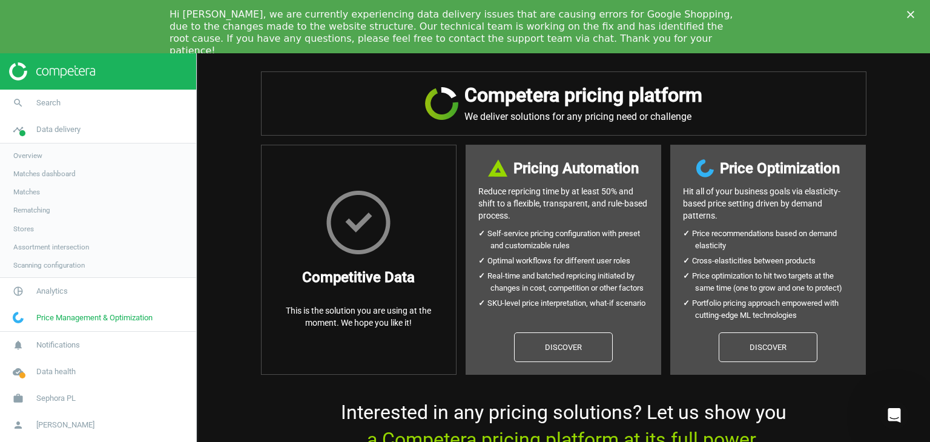
click at [28, 187] on span "Matches" at bounding box center [26, 192] width 27 height 10
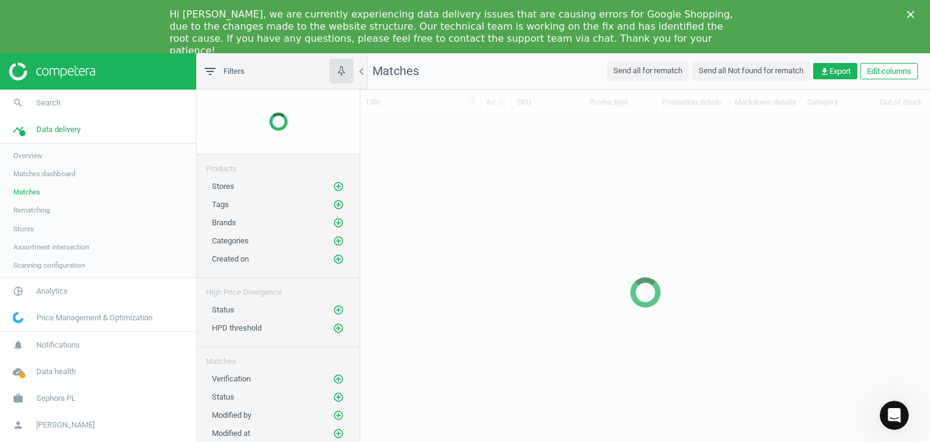
scroll to position [340, 561]
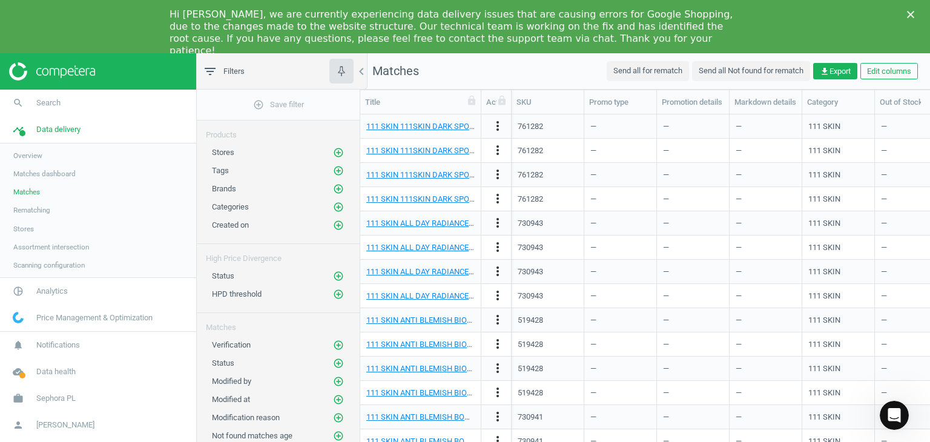
click at [31, 242] on span "Assortment intersection" at bounding box center [51, 247] width 76 height 10
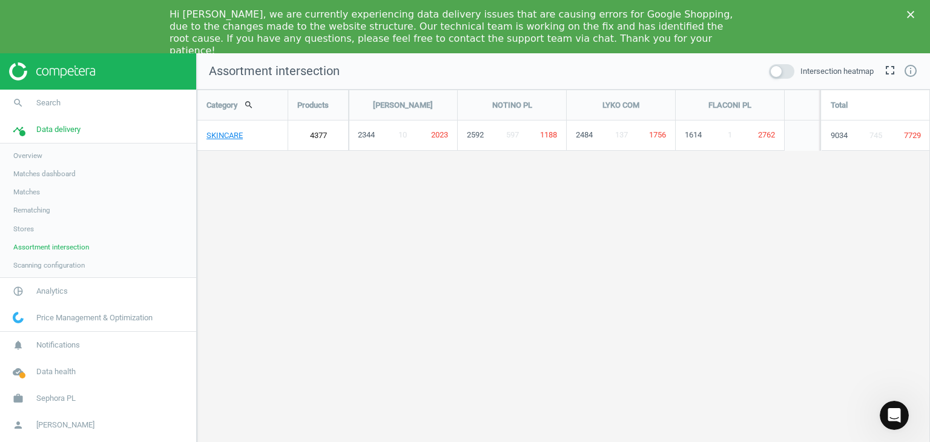
scroll to position [425, 752]
click at [27, 224] on span "Stores" at bounding box center [23, 229] width 21 height 10
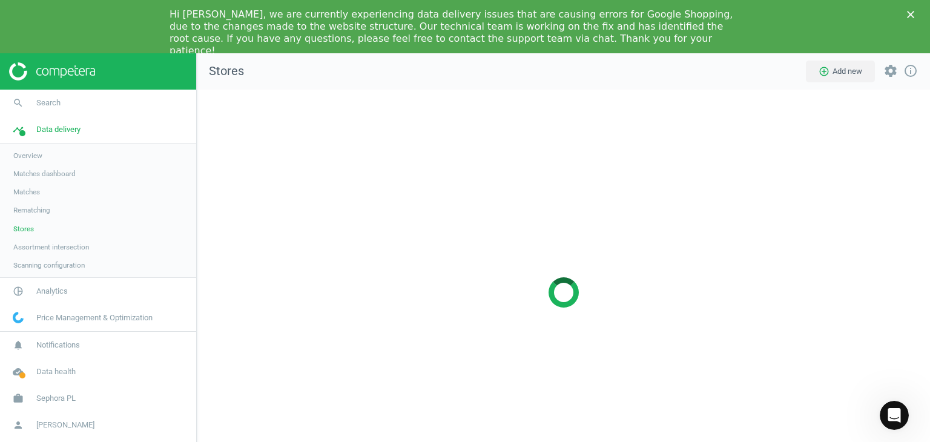
scroll to position [424, 752]
click at [34, 211] on span "Rematching" at bounding box center [31, 210] width 37 height 10
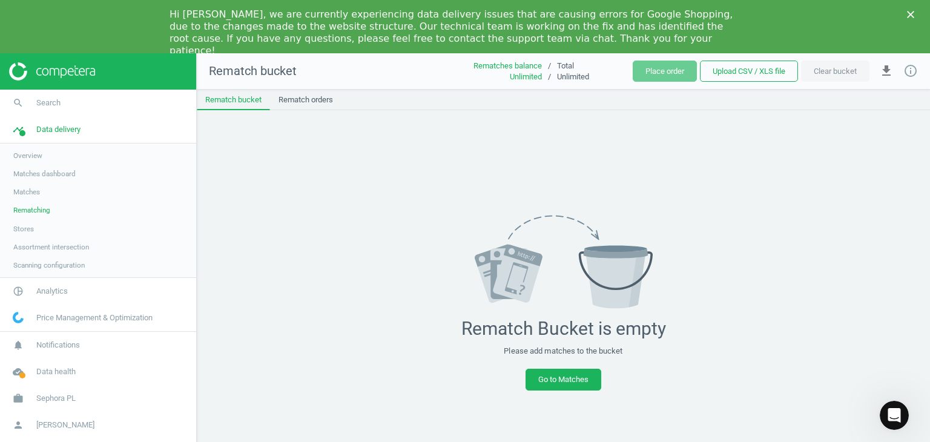
click at [30, 183] on link "Matches" at bounding box center [98, 192] width 196 height 18
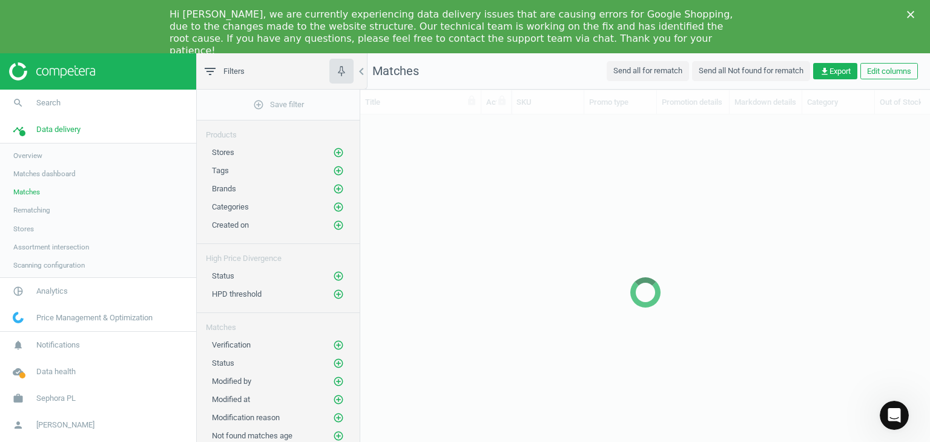
scroll to position [340, 561]
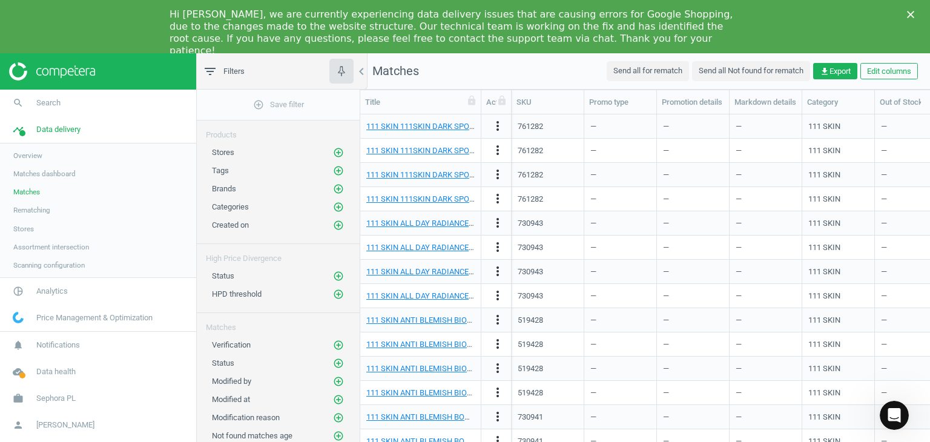
click at [56, 158] on link "Overview" at bounding box center [98, 156] width 196 height 18
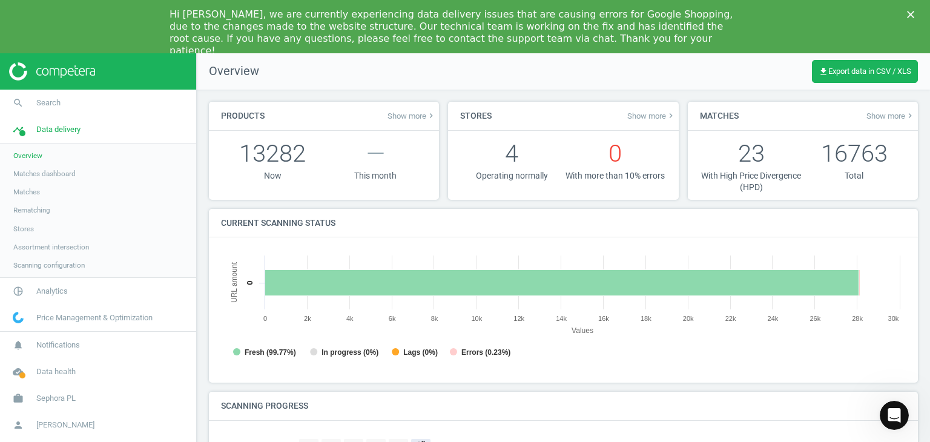
scroll to position [261, 694]
click at [30, 158] on span "Overview" at bounding box center [27, 156] width 29 height 10
click at [38, 171] on span "Matches dashboard" at bounding box center [44, 174] width 62 height 10
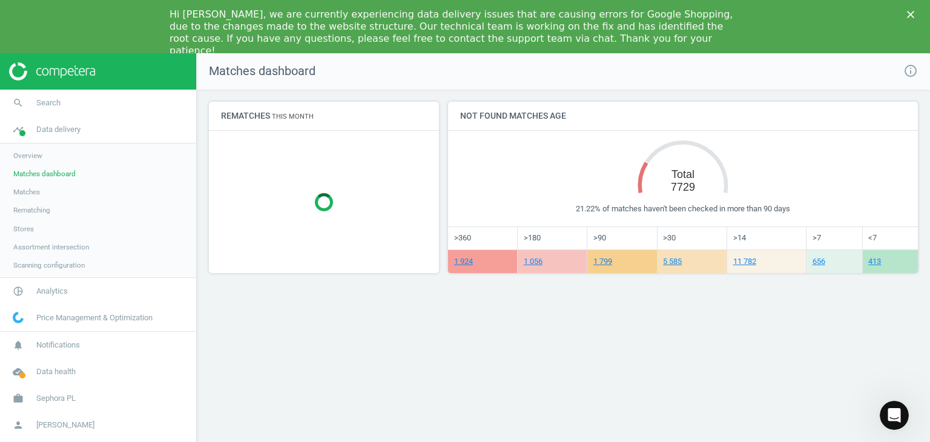
click at [21, 242] on span "Assortment intersection" at bounding box center [51, 247] width 76 height 10
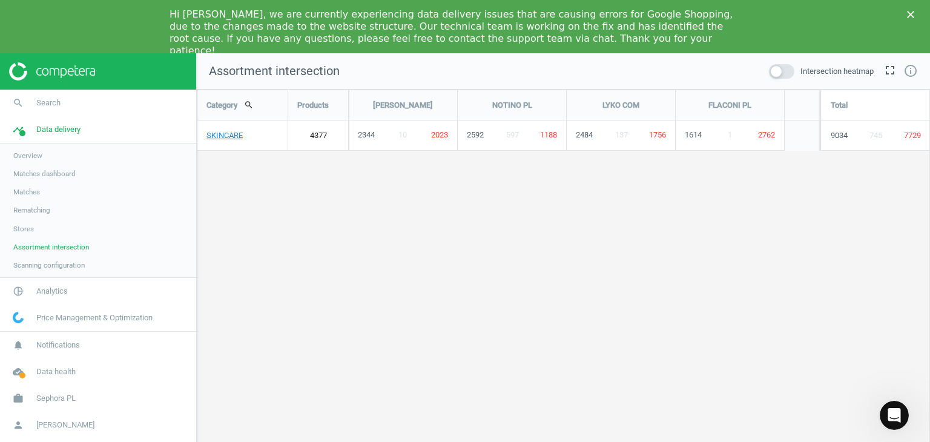
scroll to position [425, 752]
click at [38, 263] on span "Scanning configuration" at bounding box center [48, 265] width 71 height 10
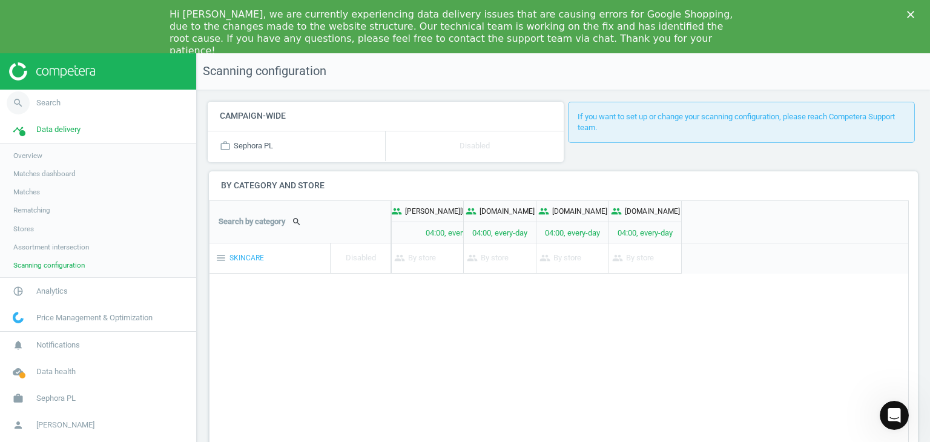
click at [51, 107] on span "Search" at bounding box center [48, 103] width 24 height 11
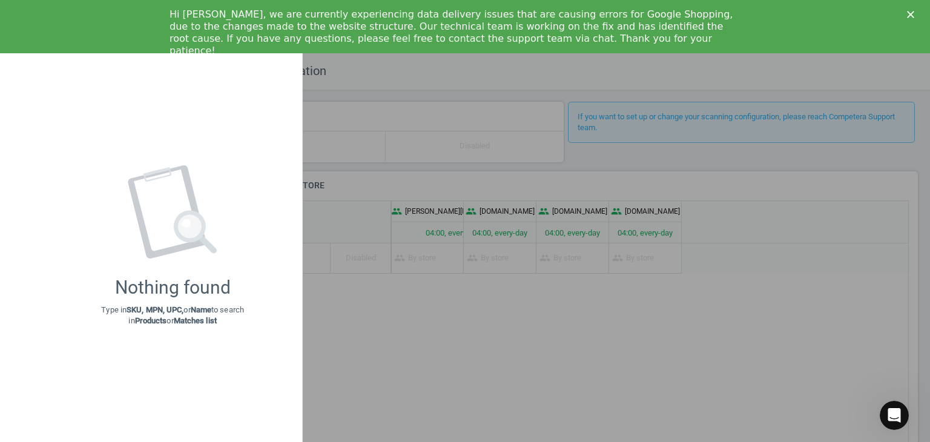
click at [52, 107] on div "Nothing found Type in SKU, MPN, UPC, or Name to search in Products or Matches l…" at bounding box center [172, 246] width 259 height 368
click at [276, 93] on div "Nothing found Type in SKU, MPN, UPC, or Name to search in Products or Matches l…" at bounding box center [172, 246] width 259 height 368
click at [350, 96] on div at bounding box center [465, 221] width 930 height 442
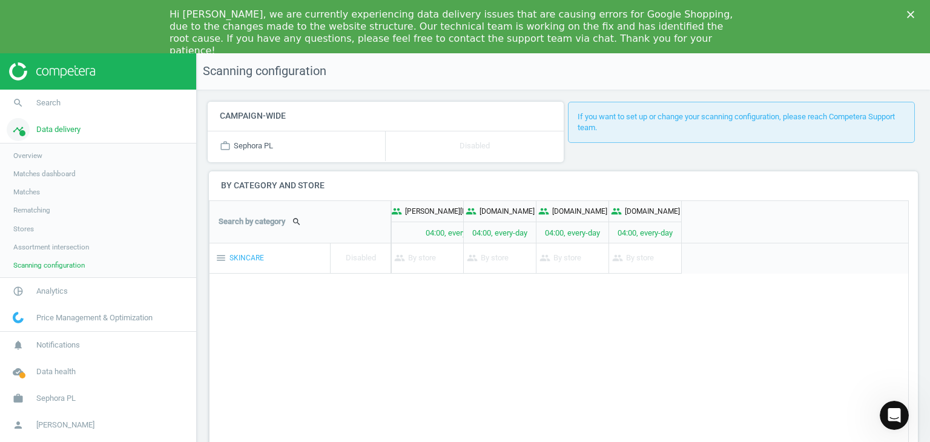
click at [44, 127] on span "Data delivery" at bounding box center [58, 129] width 44 height 11
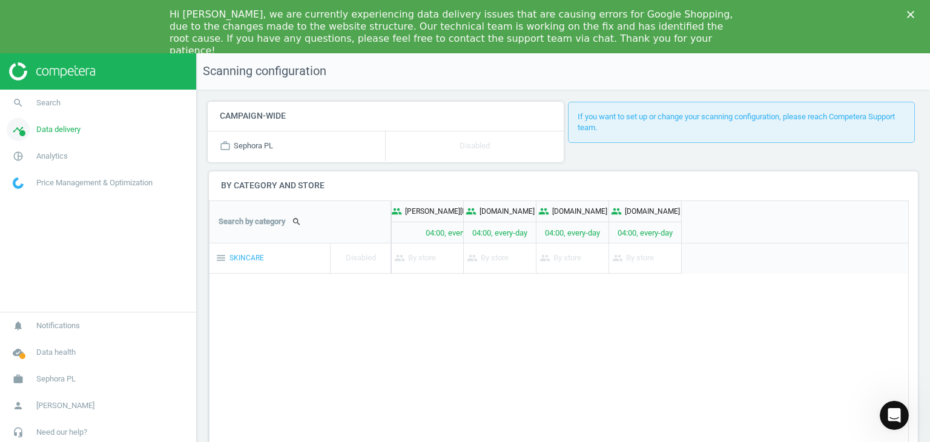
click at [45, 129] on span "Data delivery" at bounding box center [58, 129] width 44 height 11
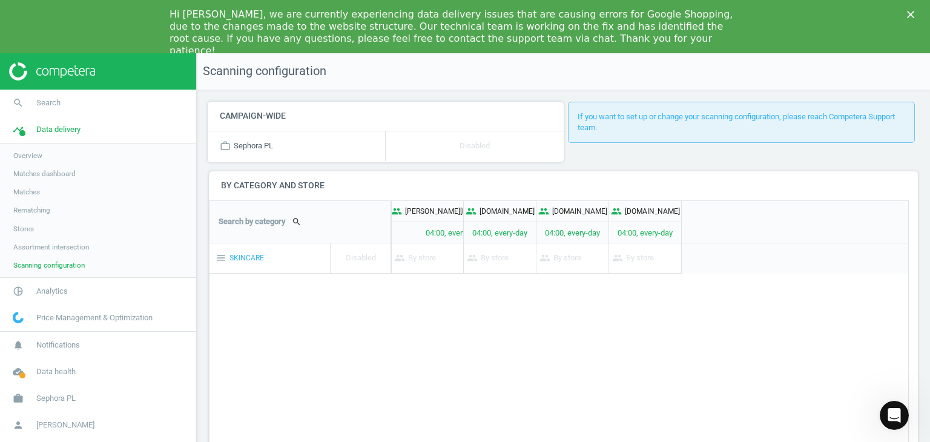
click at [22, 155] on span "Overview" at bounding box center [27, 156] width 29 height 10
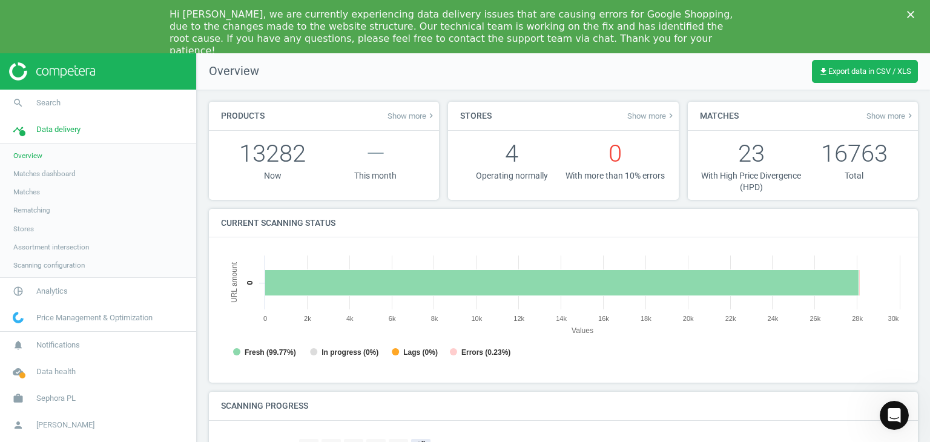
scroll to position [261, 694]
click at [36, 170] on span "Matches dashboard" at bounding box center [44, 174] width 62 height 10
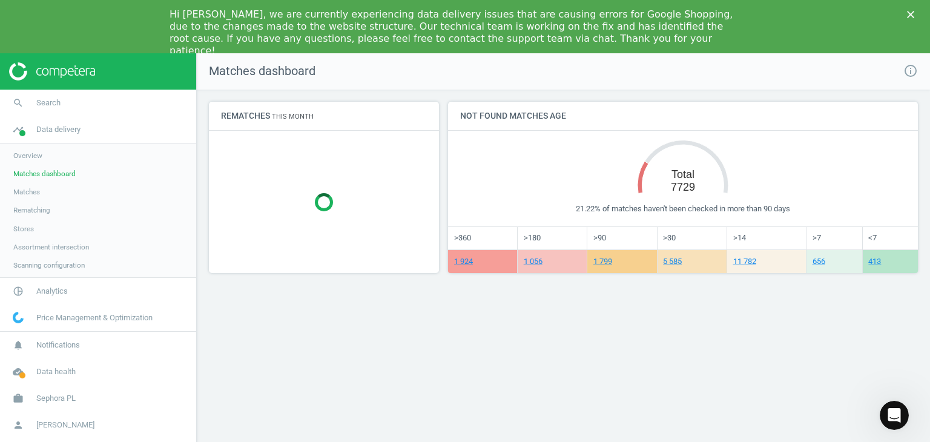
click at [37, 197] on link "Matches" at bounding box center [98, 192] width 196 height 18
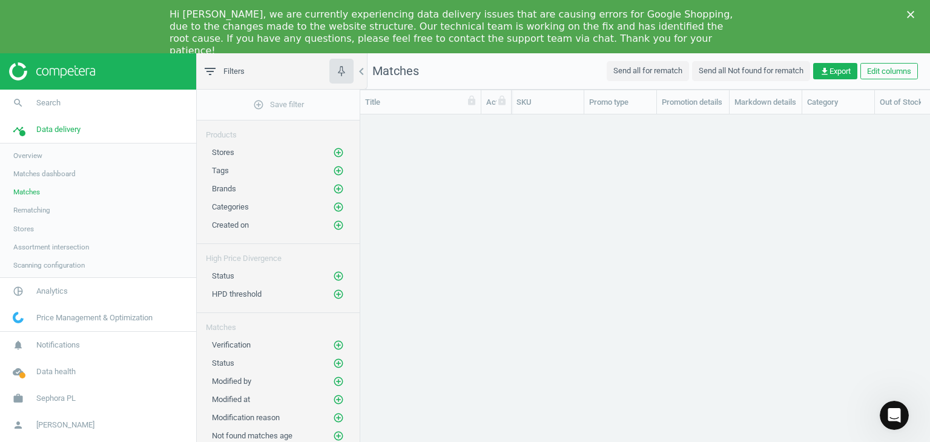
scroll to position [340, 561]
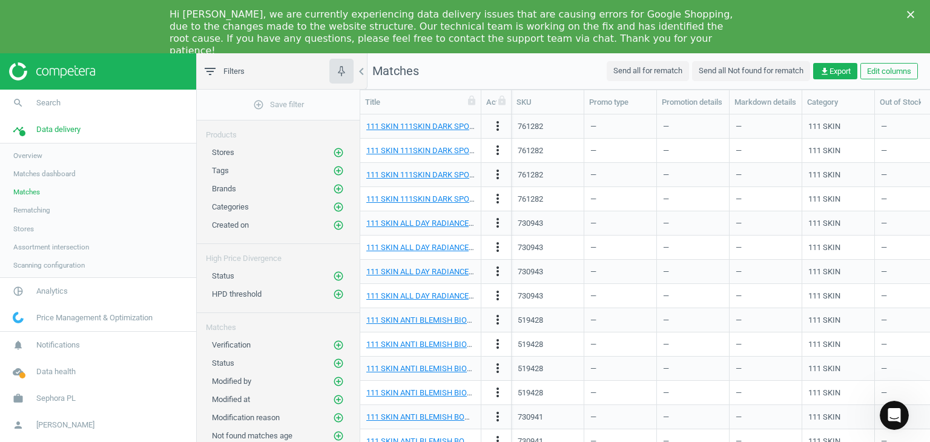
click at [40, 216] on link "Rematching" at bounding box center [98, 210] width 196 height 18
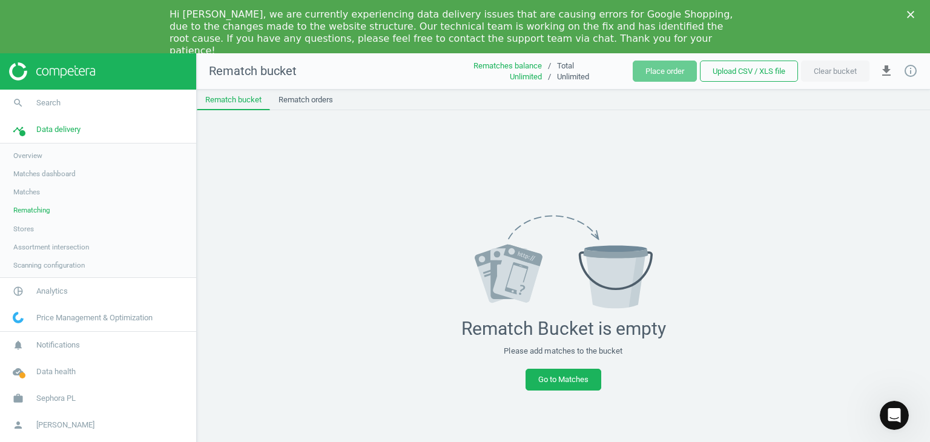
click at [25, 231] on span "Stores" at bounding box center [23, 229] width 21 height 10
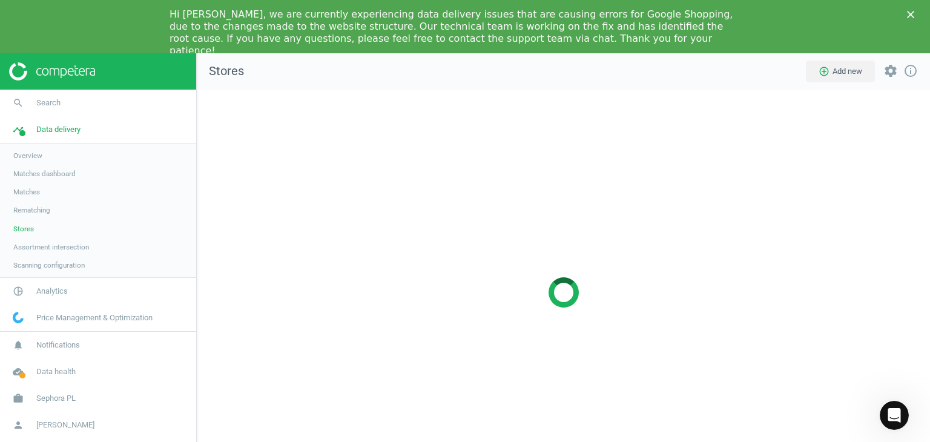
scroll to position [424, 752]
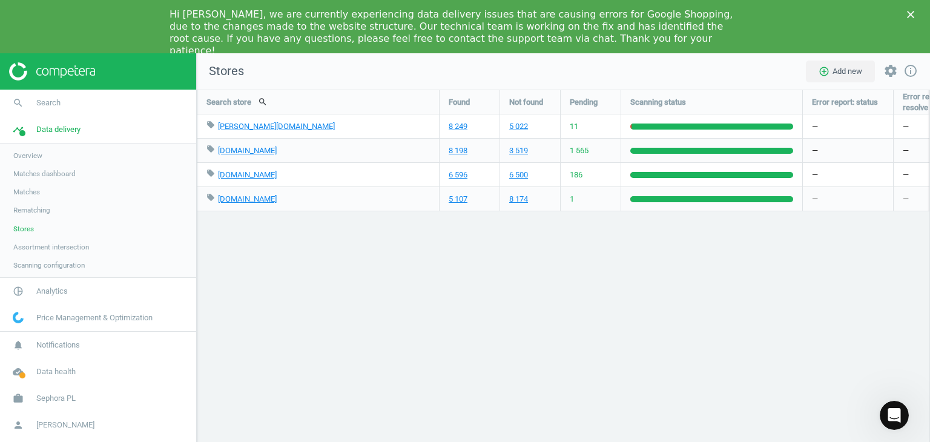
click at [49, 256] on link "Scanning configuration" at bounding box center [98, 265] width 196 height 18
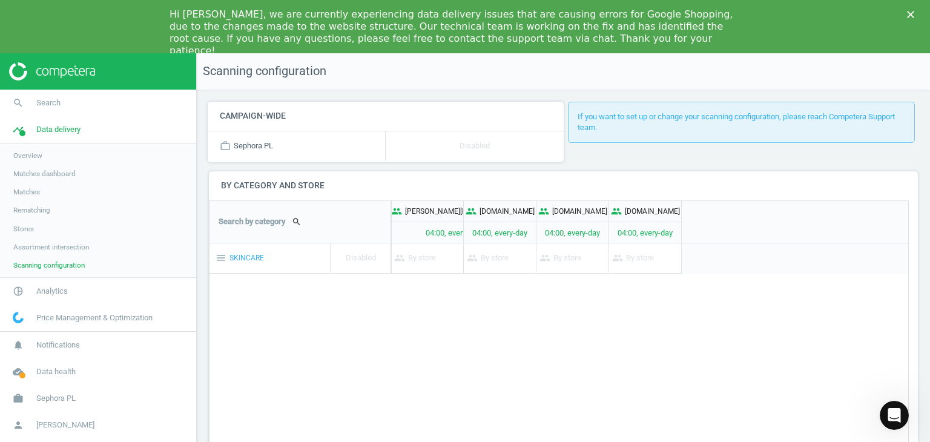
click at [58, 266] on span "Scanning configuration" at bounding box center [48, 265] width 71 height 10
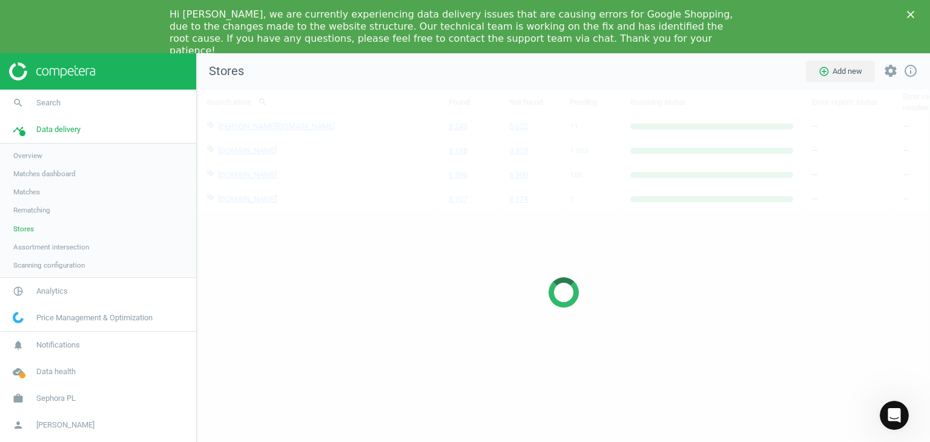
scroll to position [424, 752]
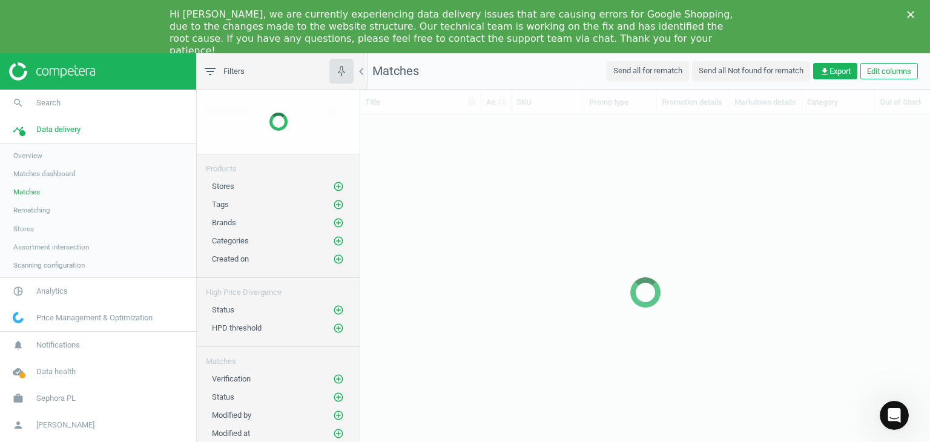
scroll to position [340, 561]
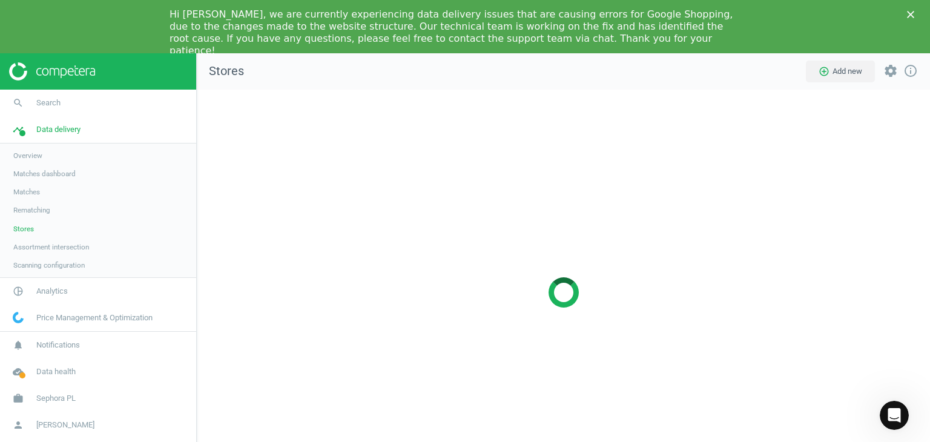
scroll to position [424, 752]
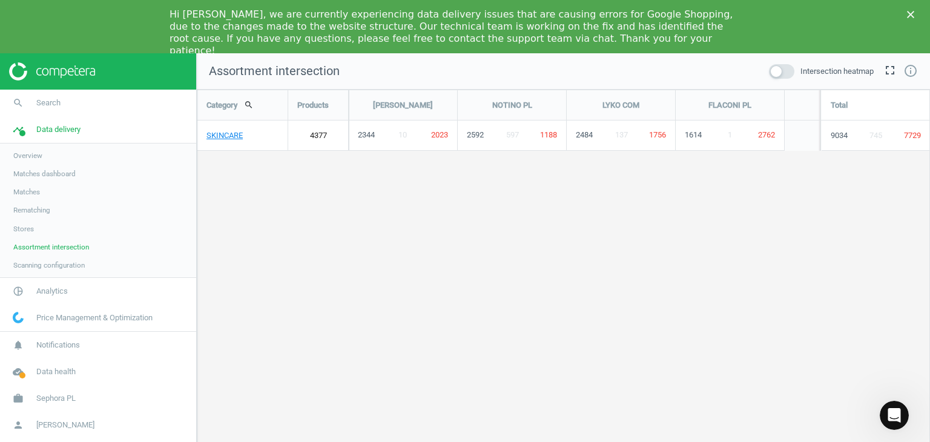
scroll to position [425, 752]
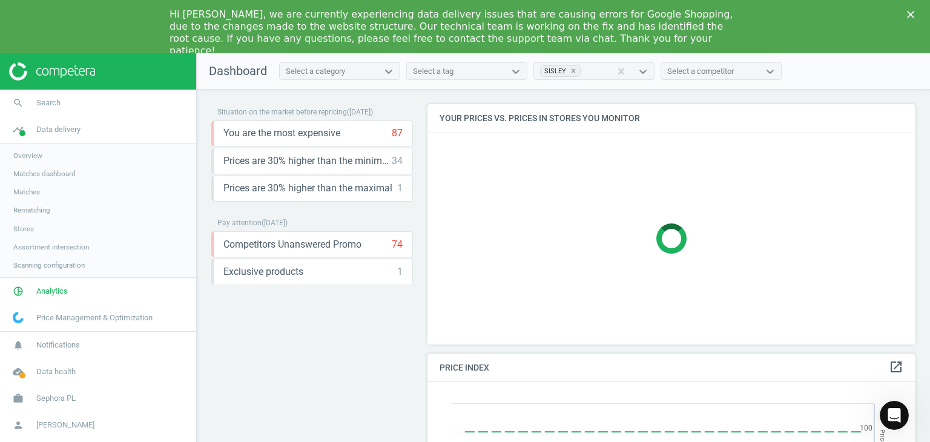
click at [718, 76] on div "Select a competitor" at bounding box center [710, 72] width 98 height 16
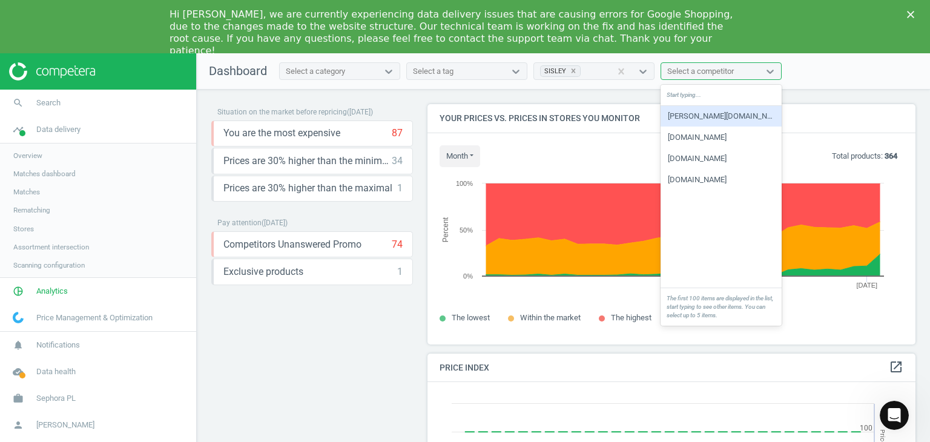
click at [706, 118] on div "[PERSON_NAME][DOMAIN_NAME]" at bounding box center [721, 116] width 121 height 21
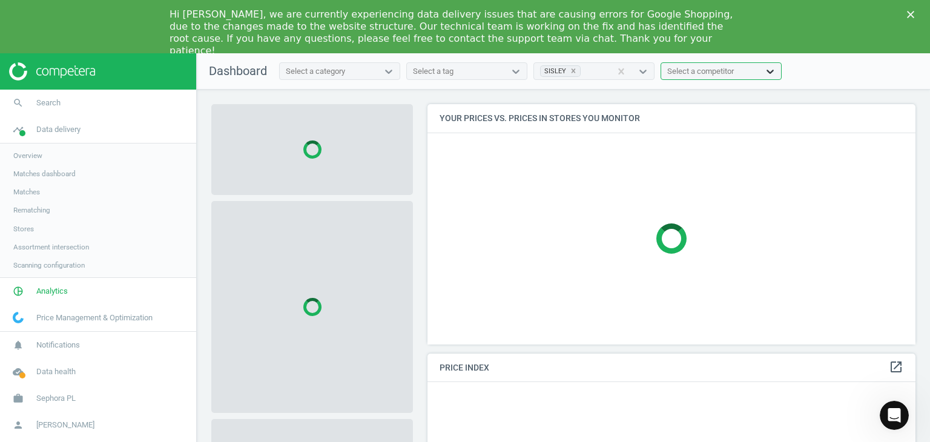
click at [761, 74] on div at bounding box center [770, 71] width 22 height 12
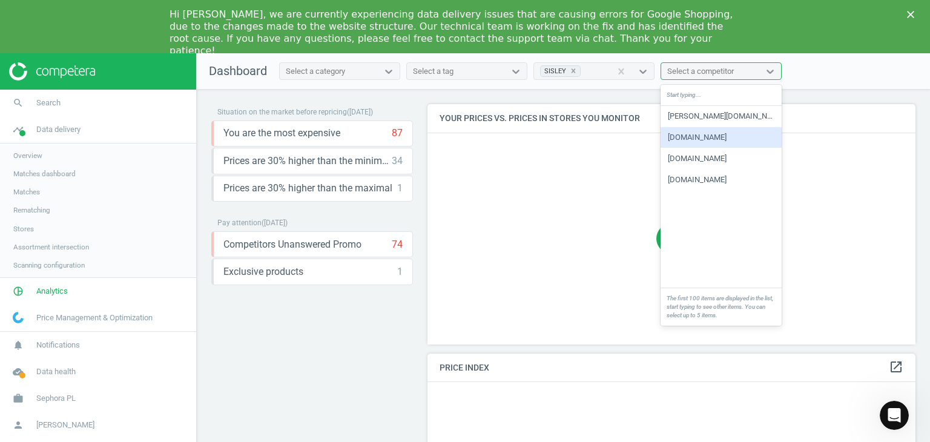
click at [729, 139] on div "[DOMAIN_NAME]" at bounding box center [721, 137] width 121 height 21
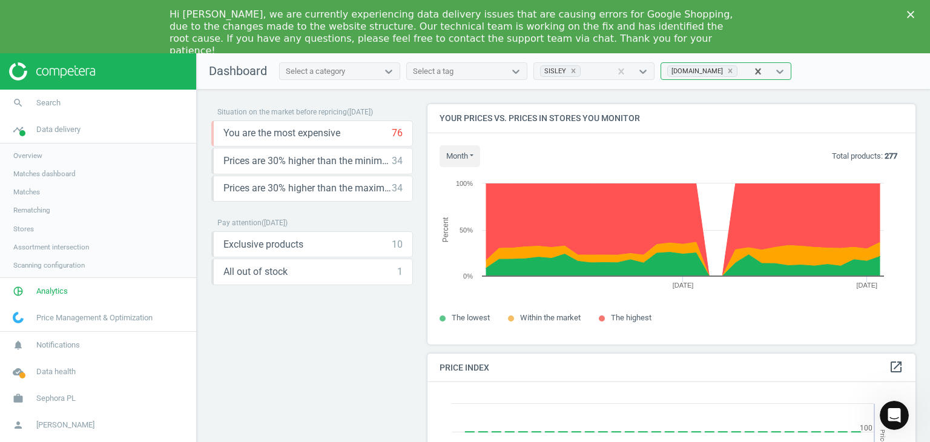
click at [726, 71] on div "[DOMAIN_NAME]" at bounding box center [704, 72] width 86 height 16
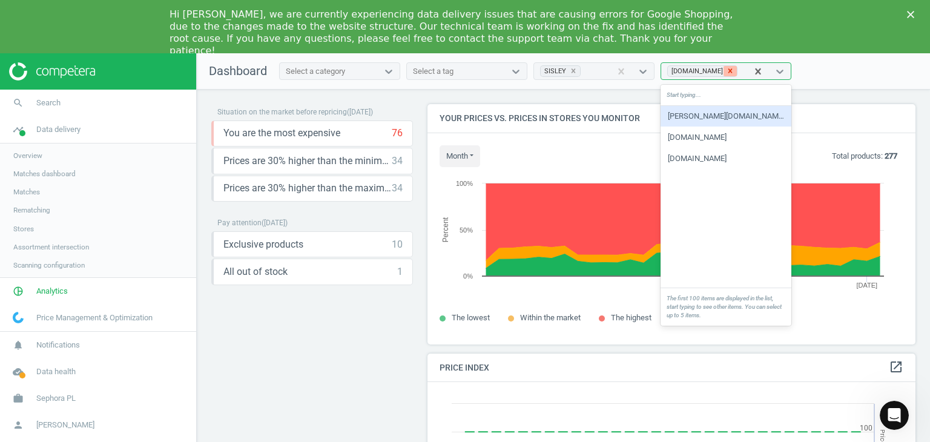
click at [726, 71] on icon at bounding box center [730, 71] width 8 height 8
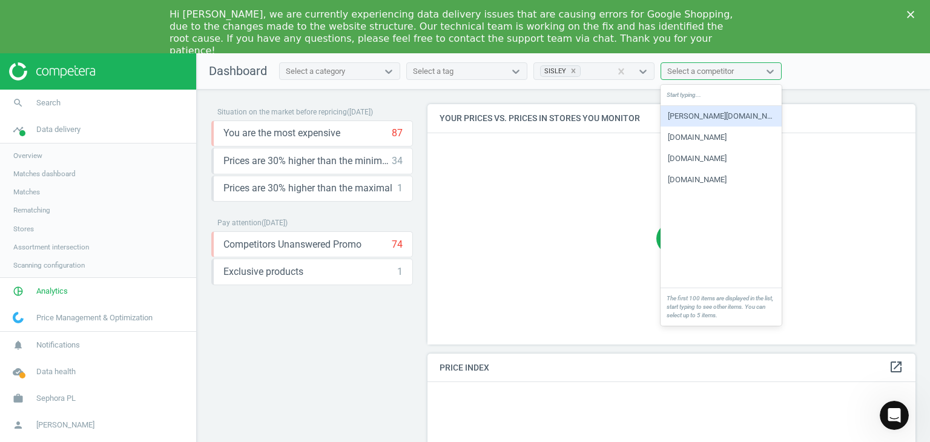
click at [833, 85] on nav "Dashboard Select a category Select a tag SISLEY option [DOMAIN_NAME], deselecte…" at bounding box center [563, 71] width 733 height 36
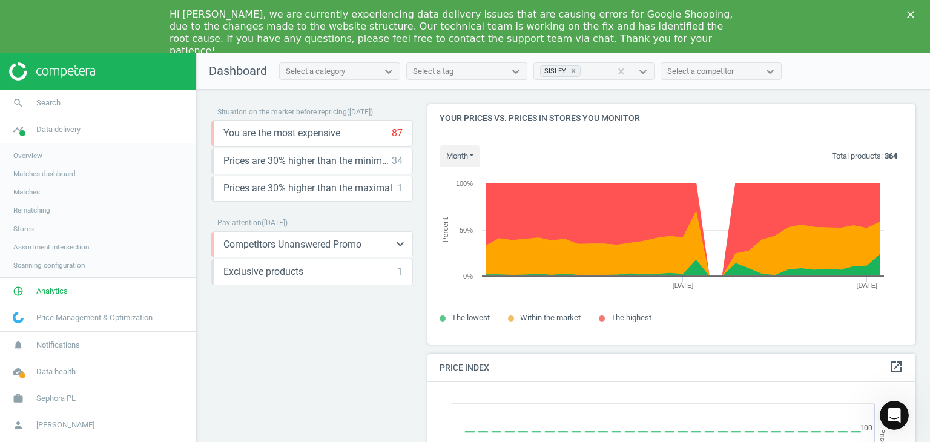
click at [339, 238] on span "Competitors Unanswered Promo" at bounding box center [292, 244] width 138 height 13
click at [393, 246] on icon "keyboard_arrow_down" at bounding box center [400, 244] width 15 height 15
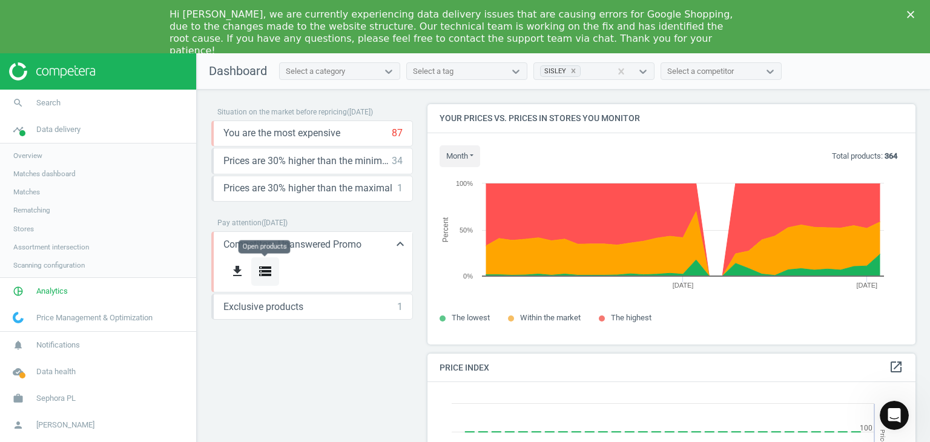
click at [262, 273] on icon "storage" at bounding box center [265, 271] width 15 height 15
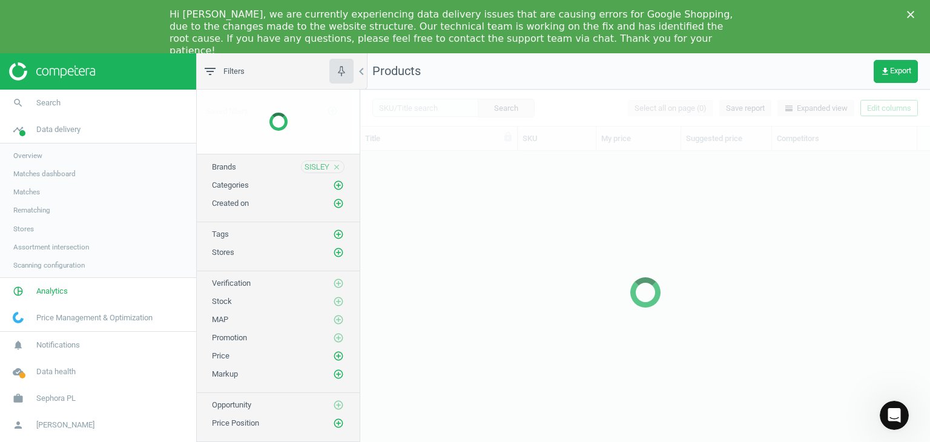
scroll to position [303, 561]
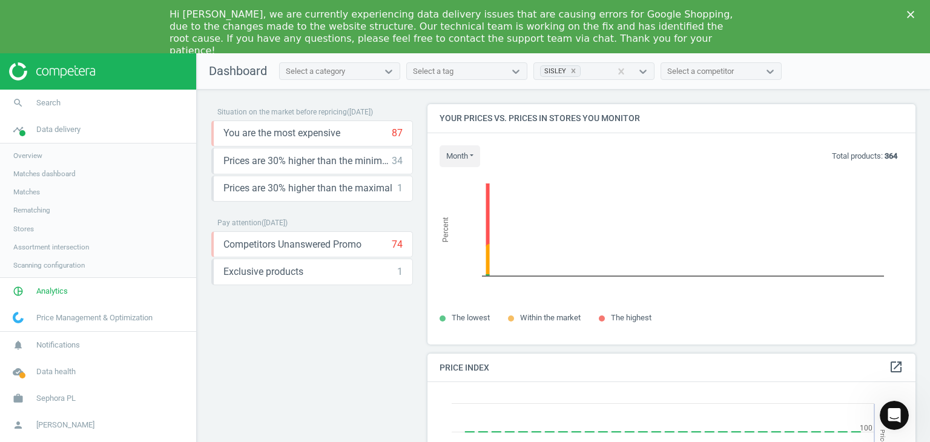
scroll to position [297, 498]
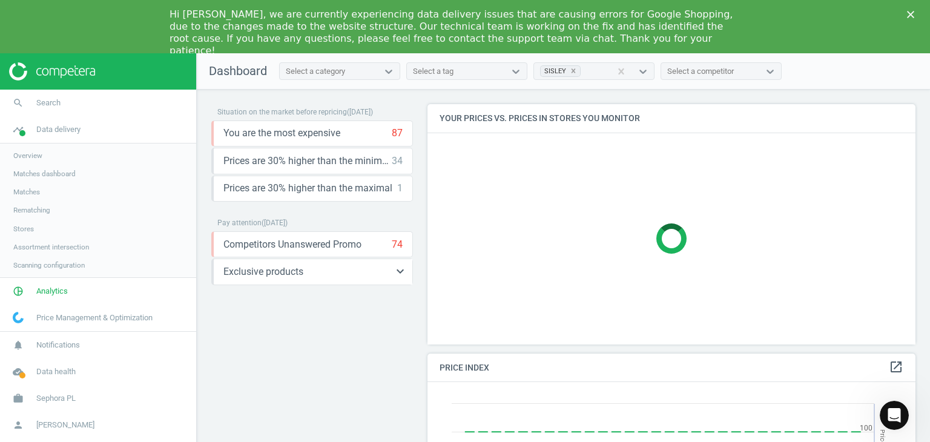
click at [360, 279] on div "Exclusive products 1 keyboard_arrow_down get_app storage" at bounding box center [312, 272] width 202 height 27
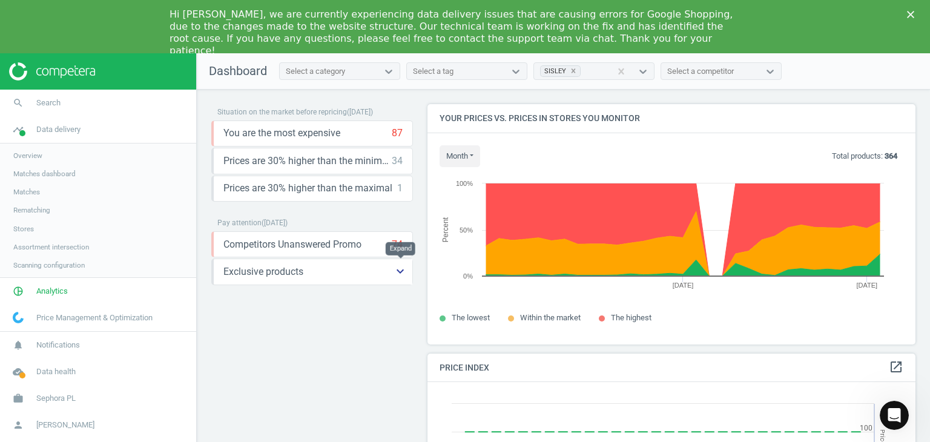
click at [403, 280] on button "keyboard_arrow_down" at bounding box center [400, 271] width 24 height 25
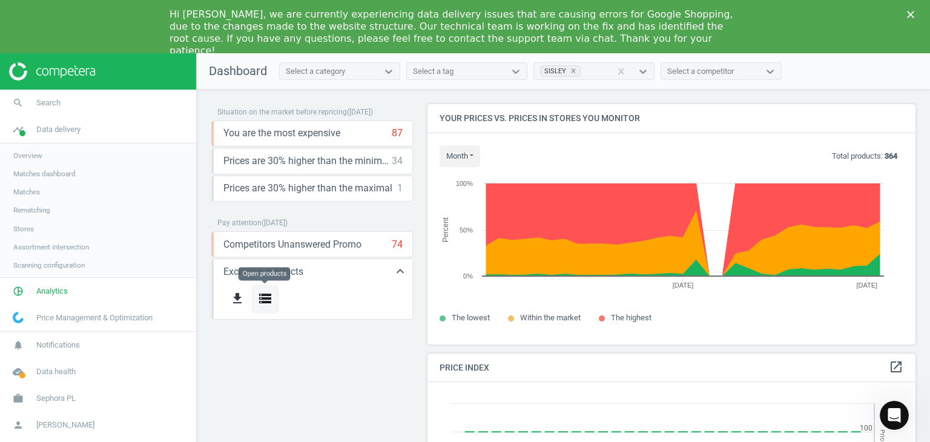
click at [269, 298] on icon "storage" at bounding box center [265, 298] width 15 height 15
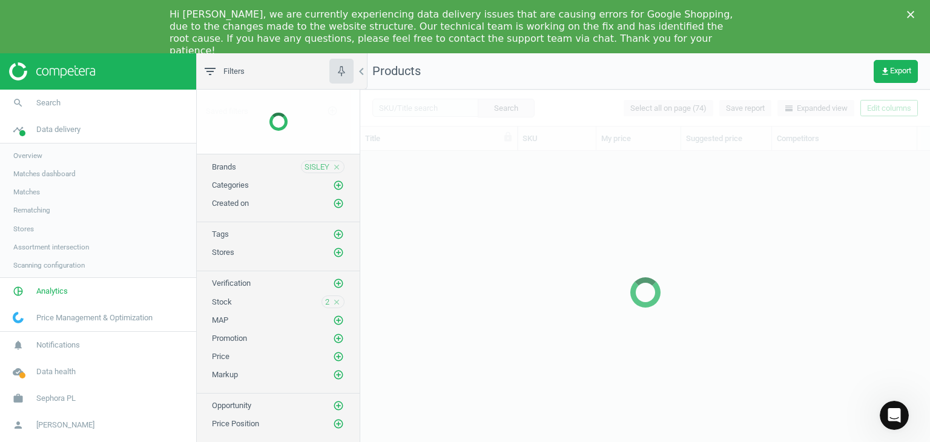
scroll to position [303, 561]
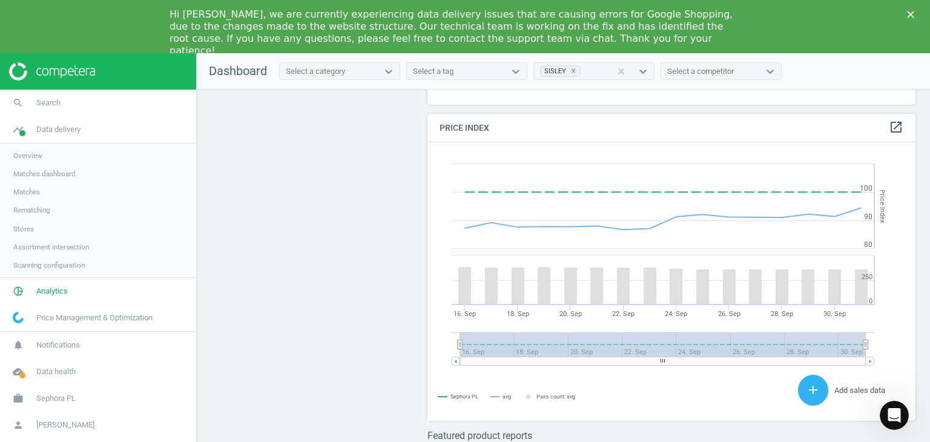
scroll to position [256, 0]
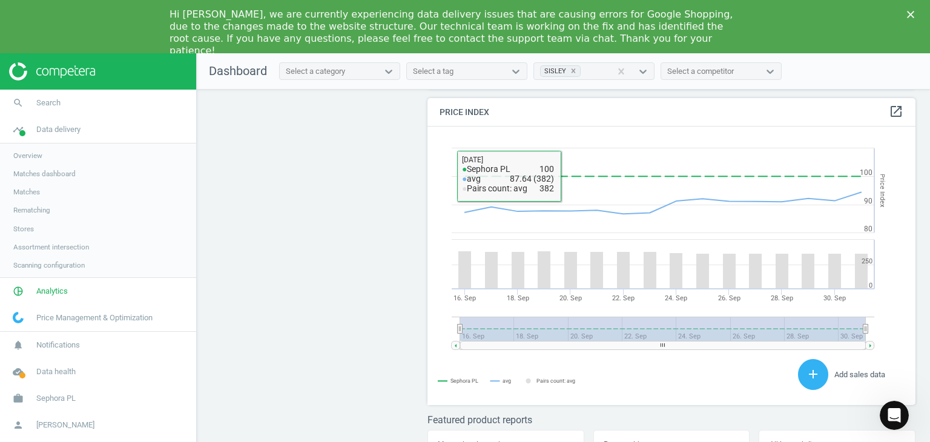
click at [724, 74] on div "Select a competitor" at bounding box center [700, 71] width 67 height 11
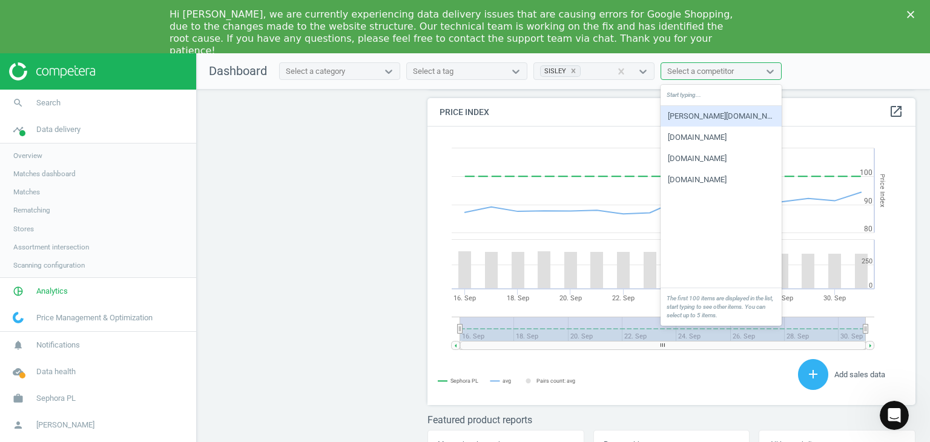
click at [718, 122] on div "[PERSON_NAME][DOMAIN_NAME]" at bounding box center [721, 116] width 121 height 21
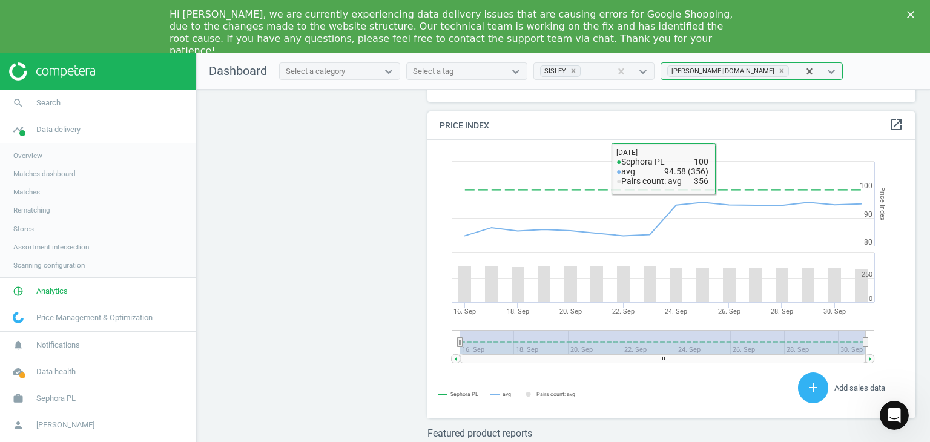
scroll to position [0, 0]
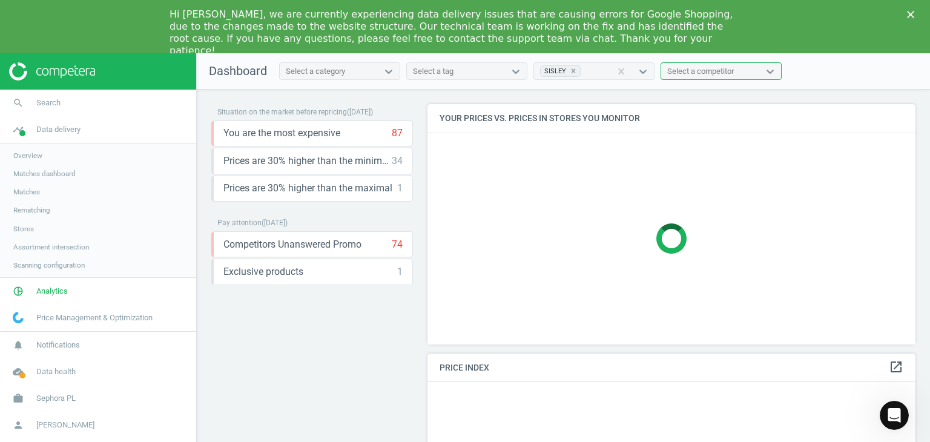
click at [749, 68] on div "Select a competitor" at bounding box center [710, 72] width 98 height 16
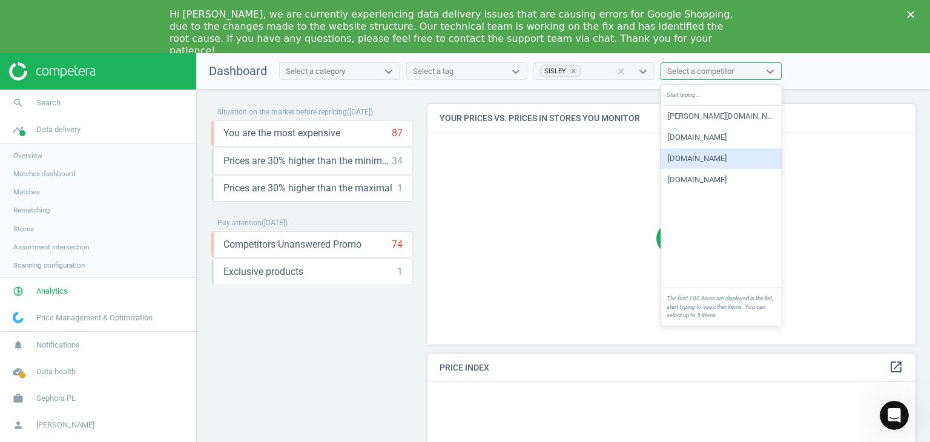
click at [700, 144] on div "[DOMAIN_NAME]" at bounding box center [721, 137] width 121 height 21
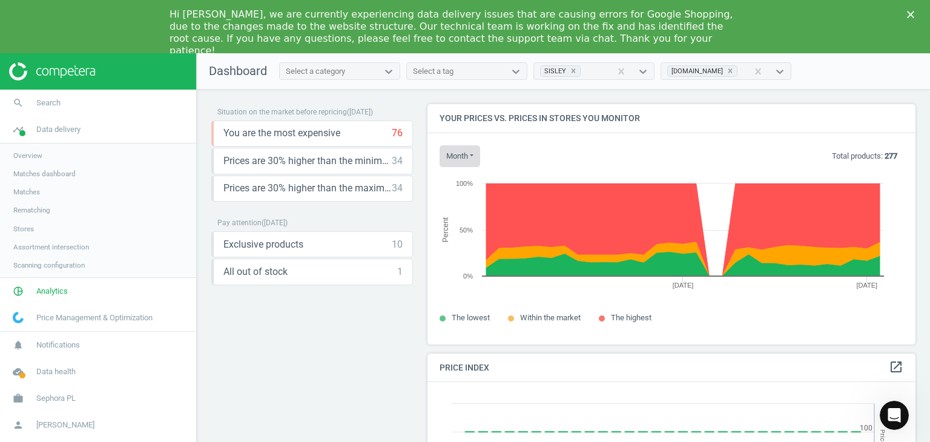
click at [470, 160] on button "month" at bounding box center [460, 156] width 41 height 22
click at [634, 134] on div "month [DATE] Last 30 days Total products: 277 Created with Highcharts 6.2.0 Per…" at bounding box center [672, 238] width 488 height 211
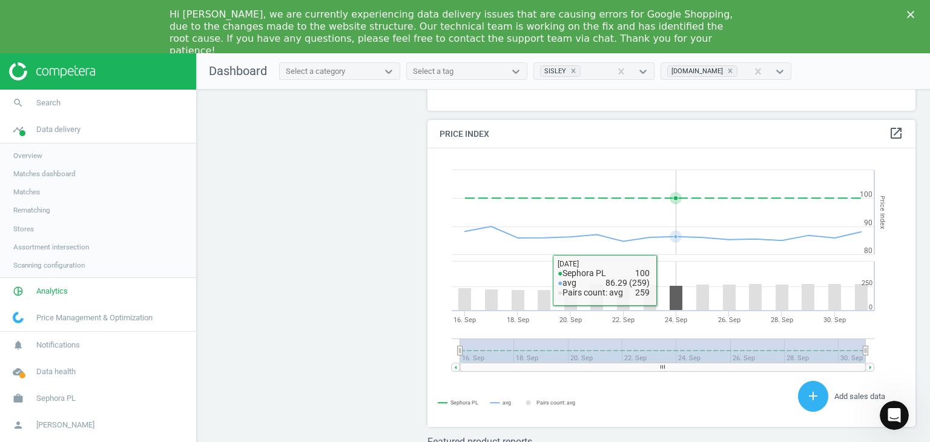
scroll to position [235, 0]
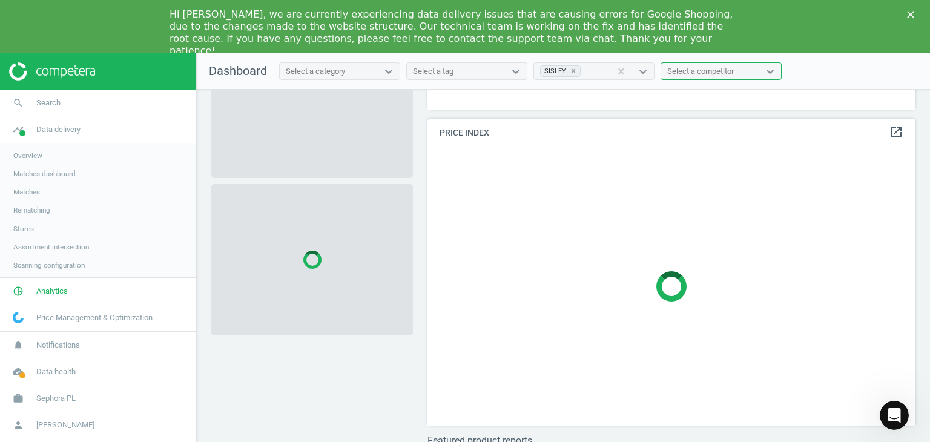
click at [751, 71] on div "Select a competitor" at bounding box center [710, 72] width 98 height 16
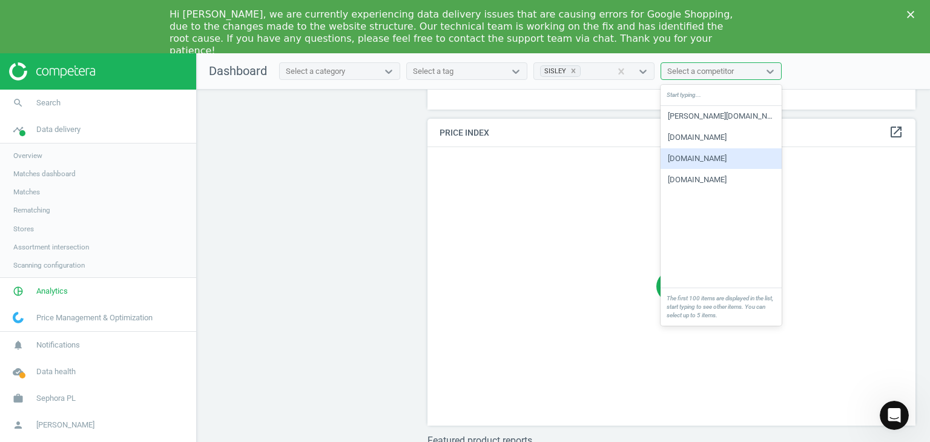
click at [724, 153] on div "[DOMAIN_NAME]" at bounding box center [721, 158] width 121 height 21
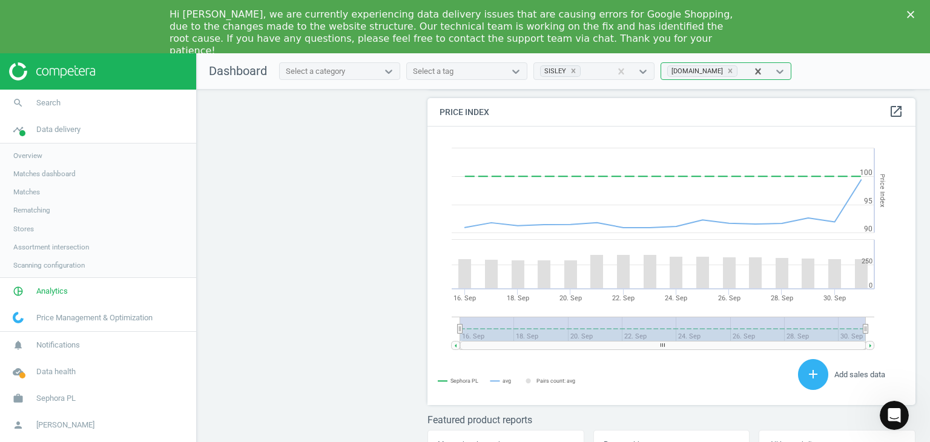
scroll to position [0, 0]
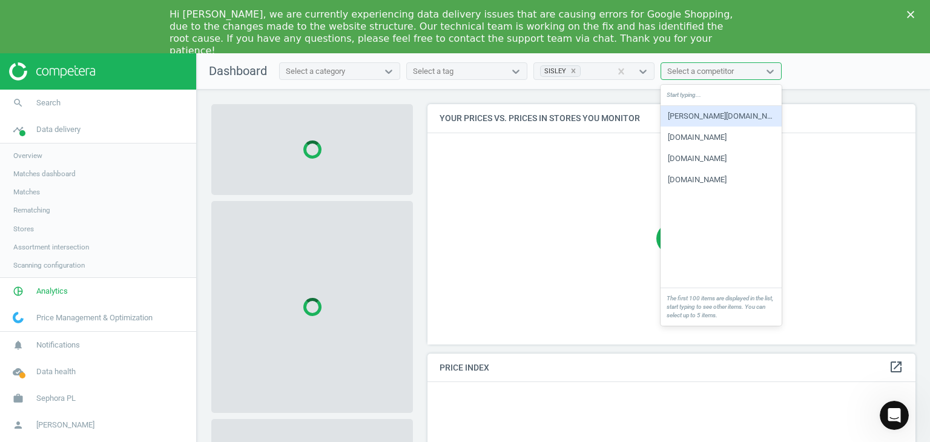
click at [752, 71] on div "Select a competitor" at bounding box center [710, 72] width 98 height 16
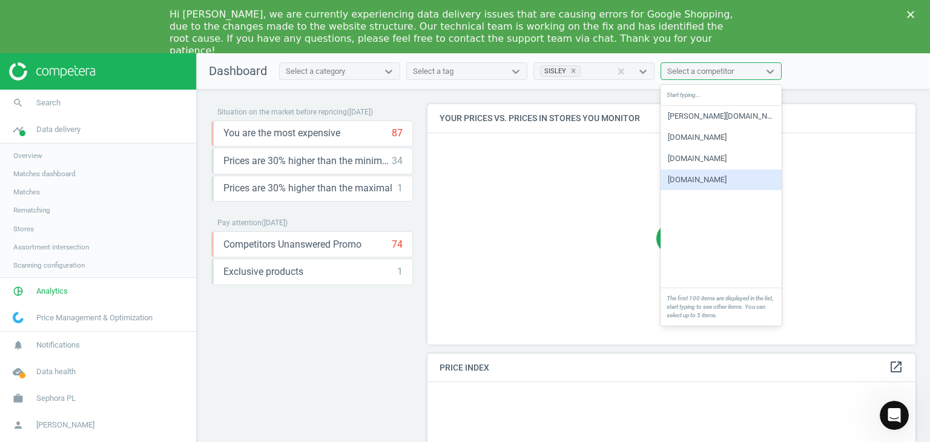
click at [723, 181] on div "[DOMAIN_NAME]" at bounding box center [721, 180] width 121 height 21
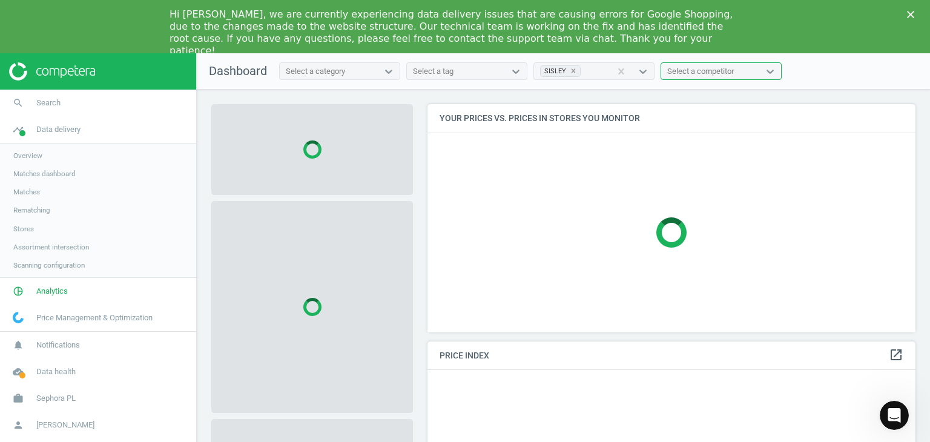
scroll to position [247, 498]
click at [746, 71] on div "Select a competitor" at bounding box center [710, 72] width 98 height 16
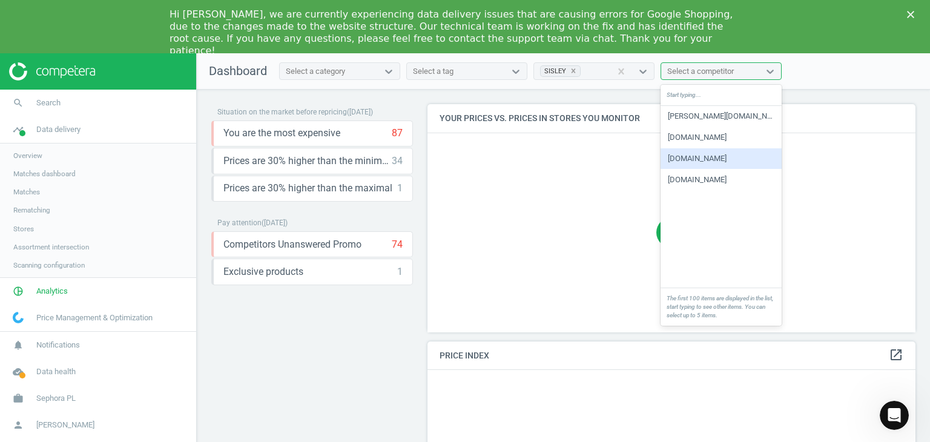
click at [736, 151] on div "[DOMAIN_NAME]" at bounding box center [721, 158] width 121 height 21
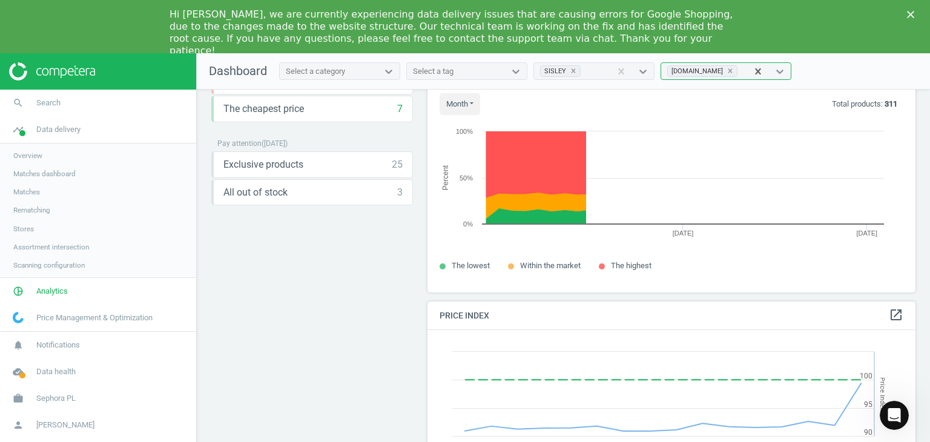
scroll to position [0, 0]
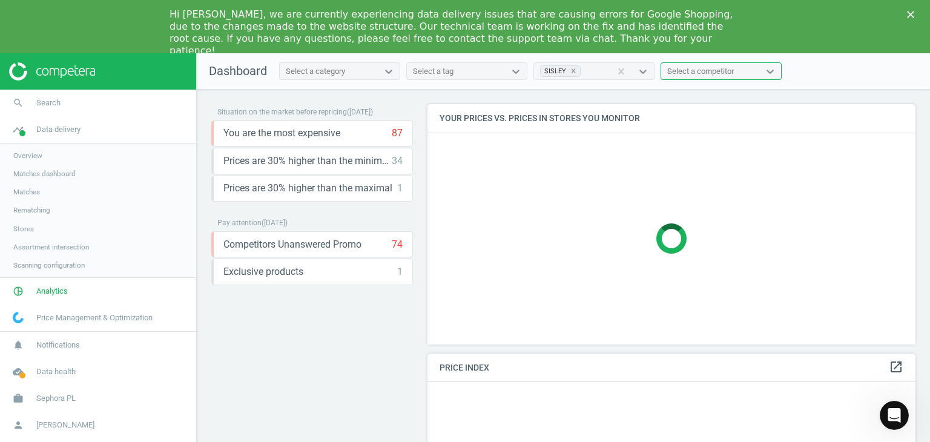
type input "fl"
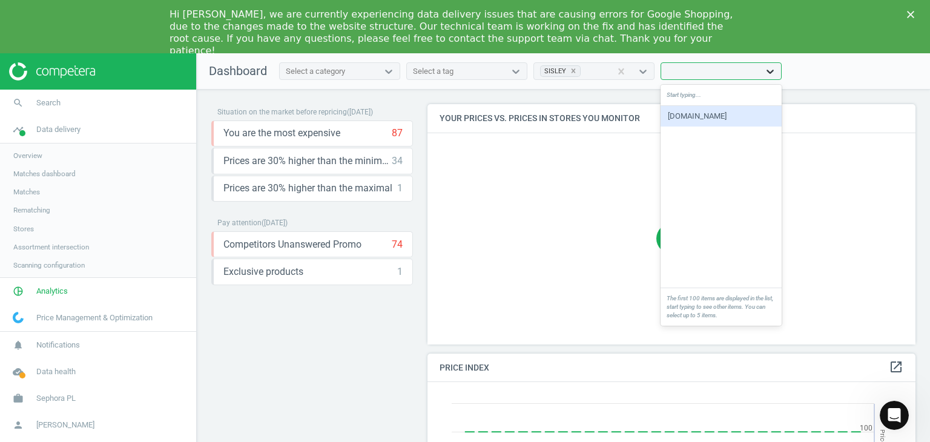
click at [777, 72] on div at bounding box center [770, 71] width 22 height 12
type input "ly"
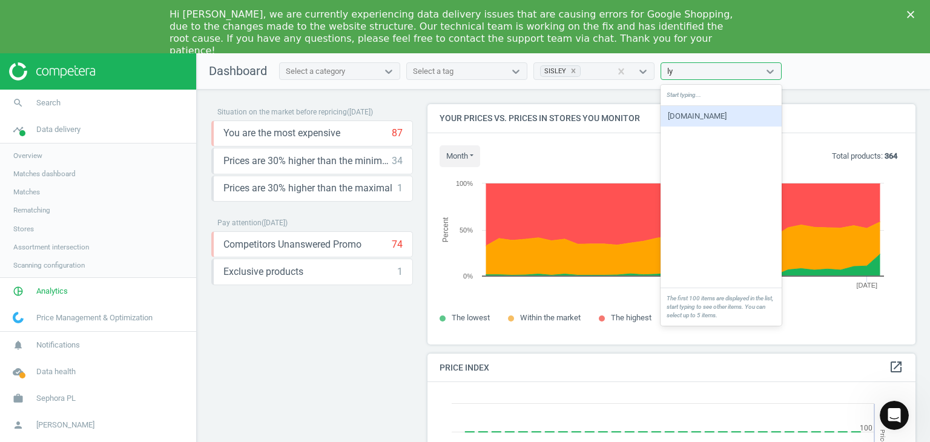
click at [727, 120] on div "[DOMAIN_NAME]" at bounding box center [721, 116] width 121 height 21
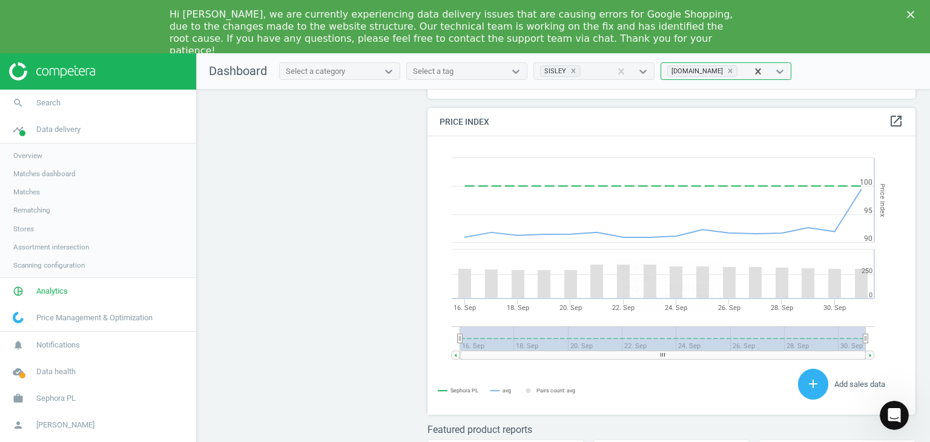
scroll to position [256, 0]
